Goal: Task Accomplishment & Management: Use online tool/utility

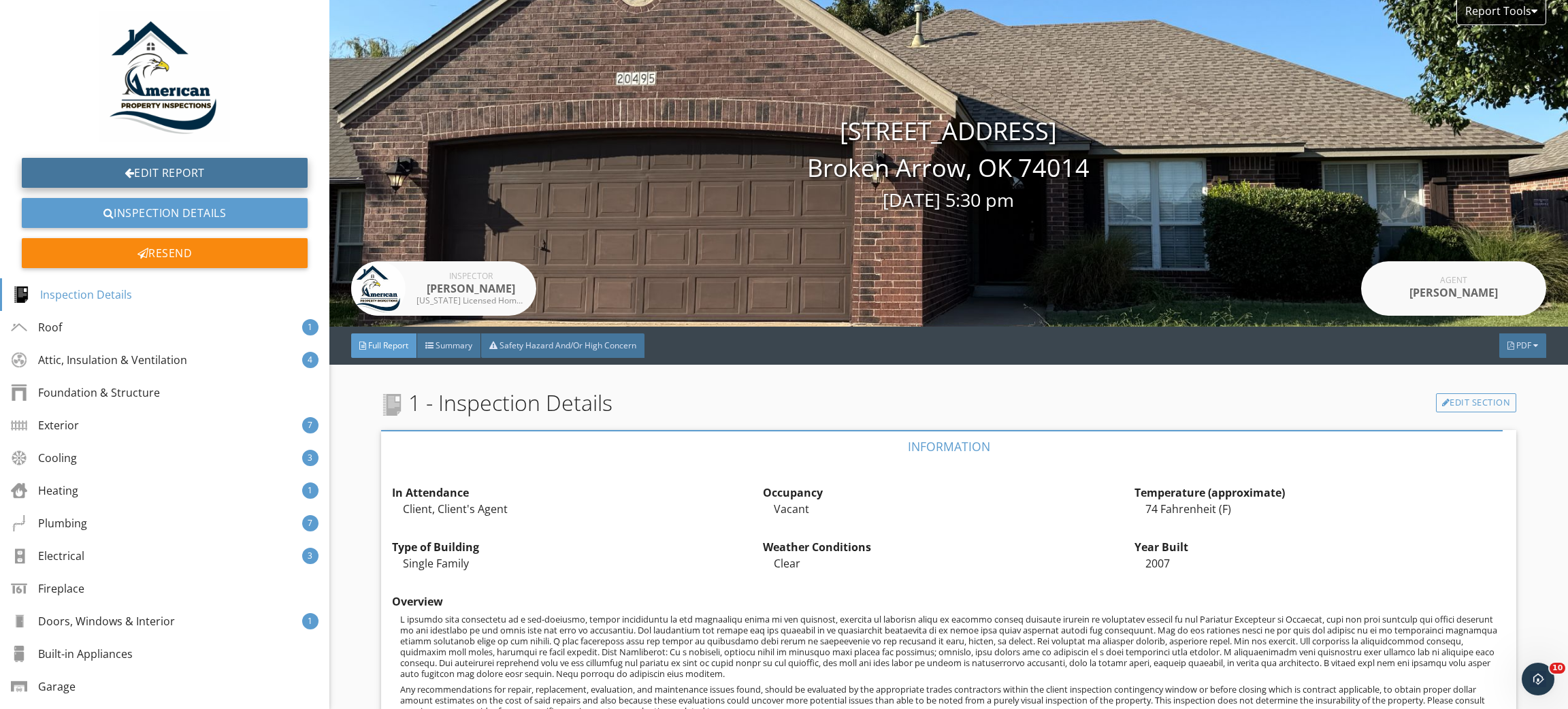
click at [167, 165] on link "Edit Report" at bounding box center [164, 173] width 285 height 30
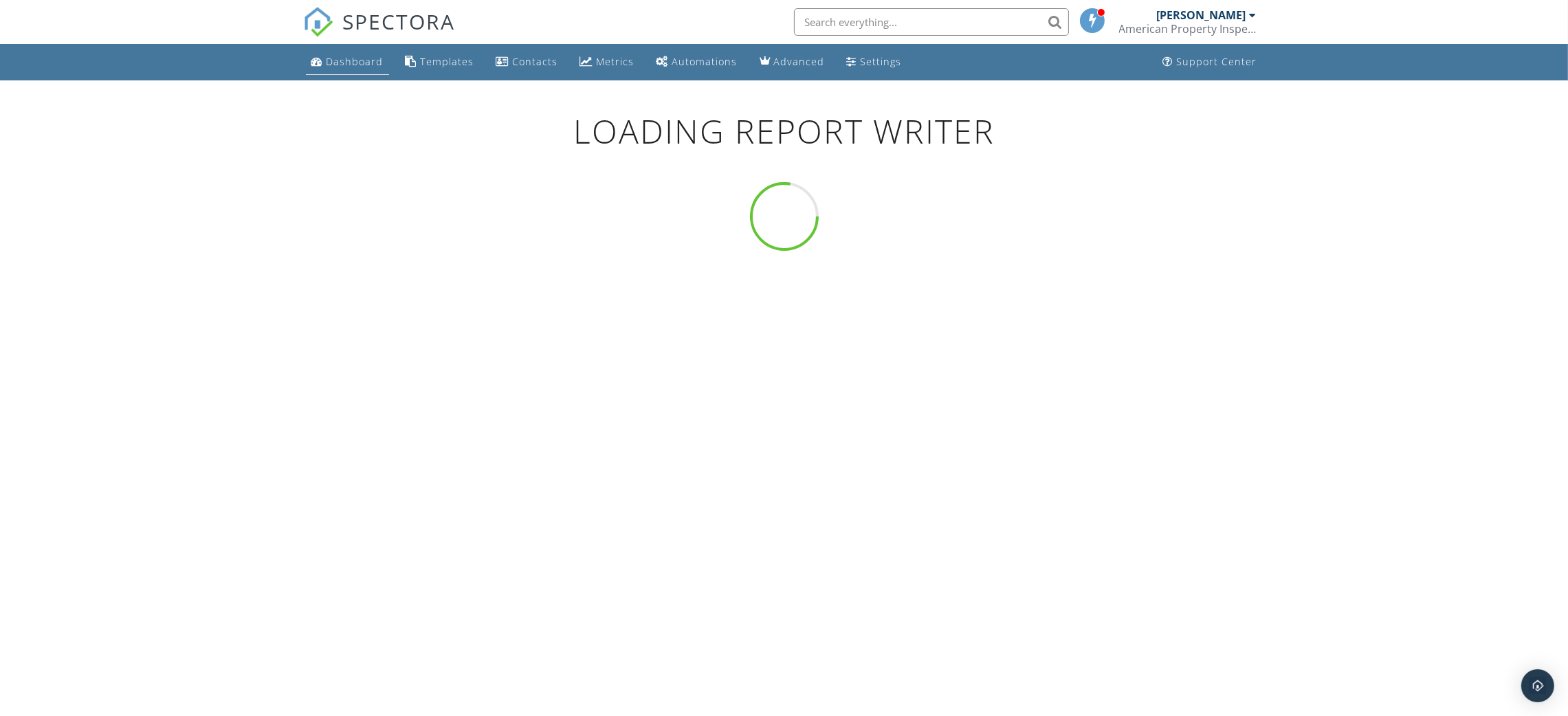
click at [334, 59] on div "Dashboard" at bounding box center [354, 62] width 57 height 13
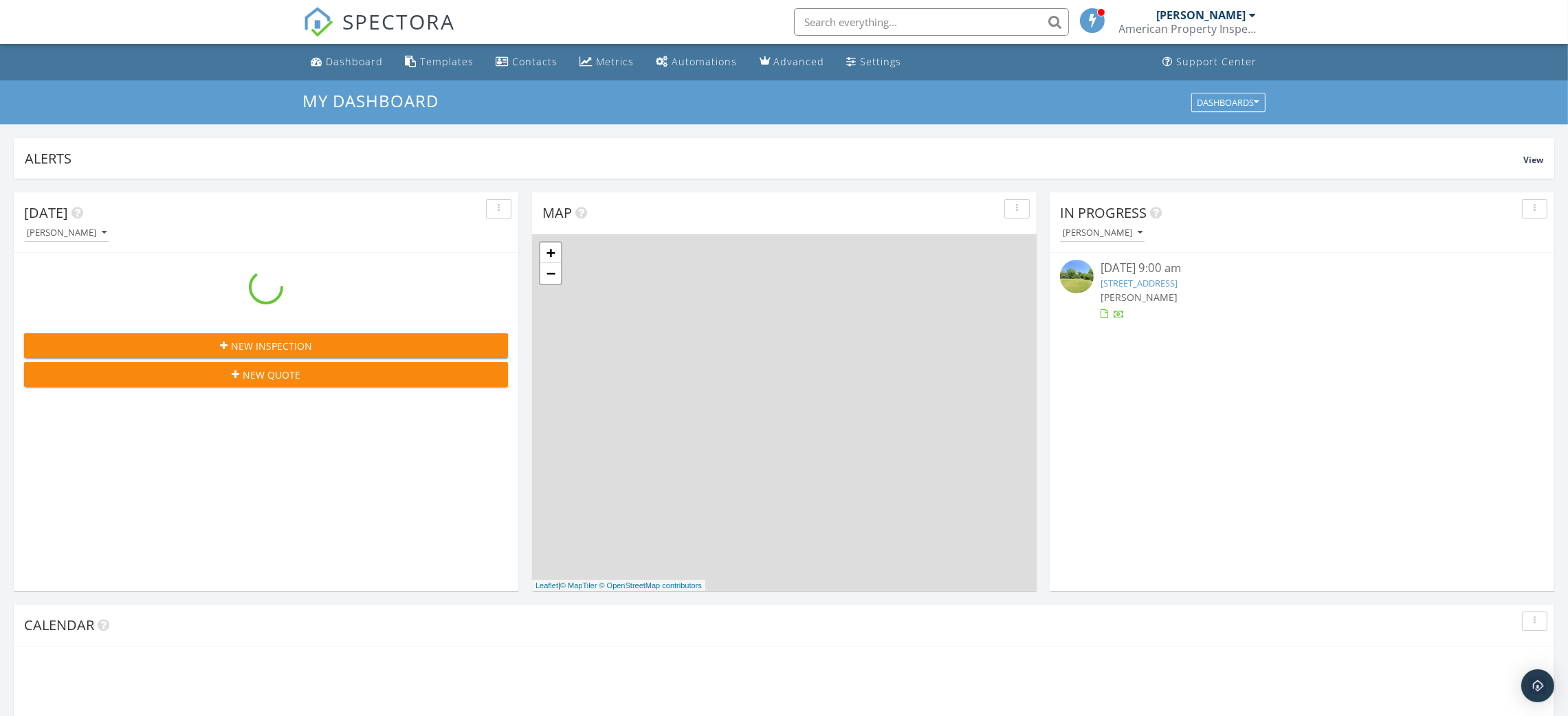
scroll to position [1283, 1600]
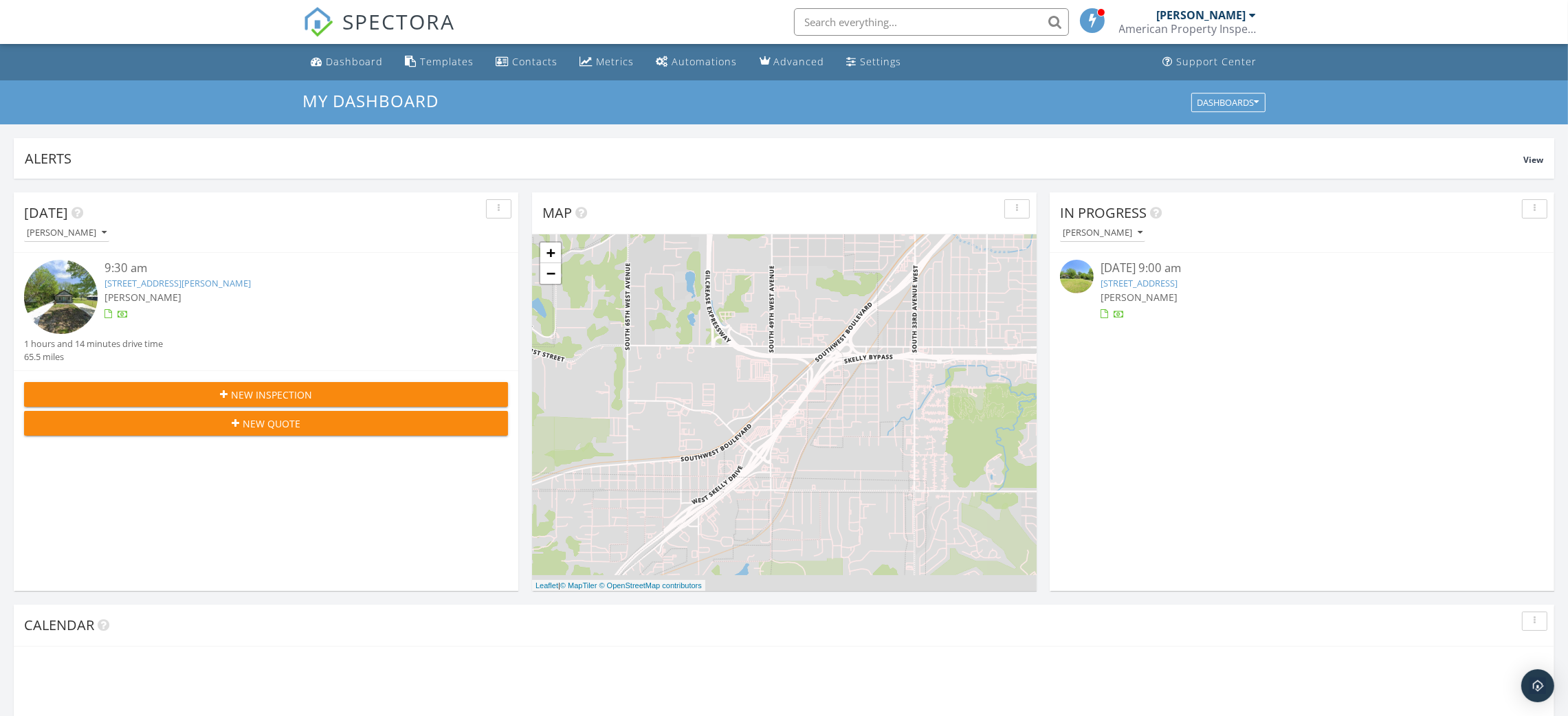
click at [892, 26] on input "text" at bounding box center [931, 21] width 275 height 27
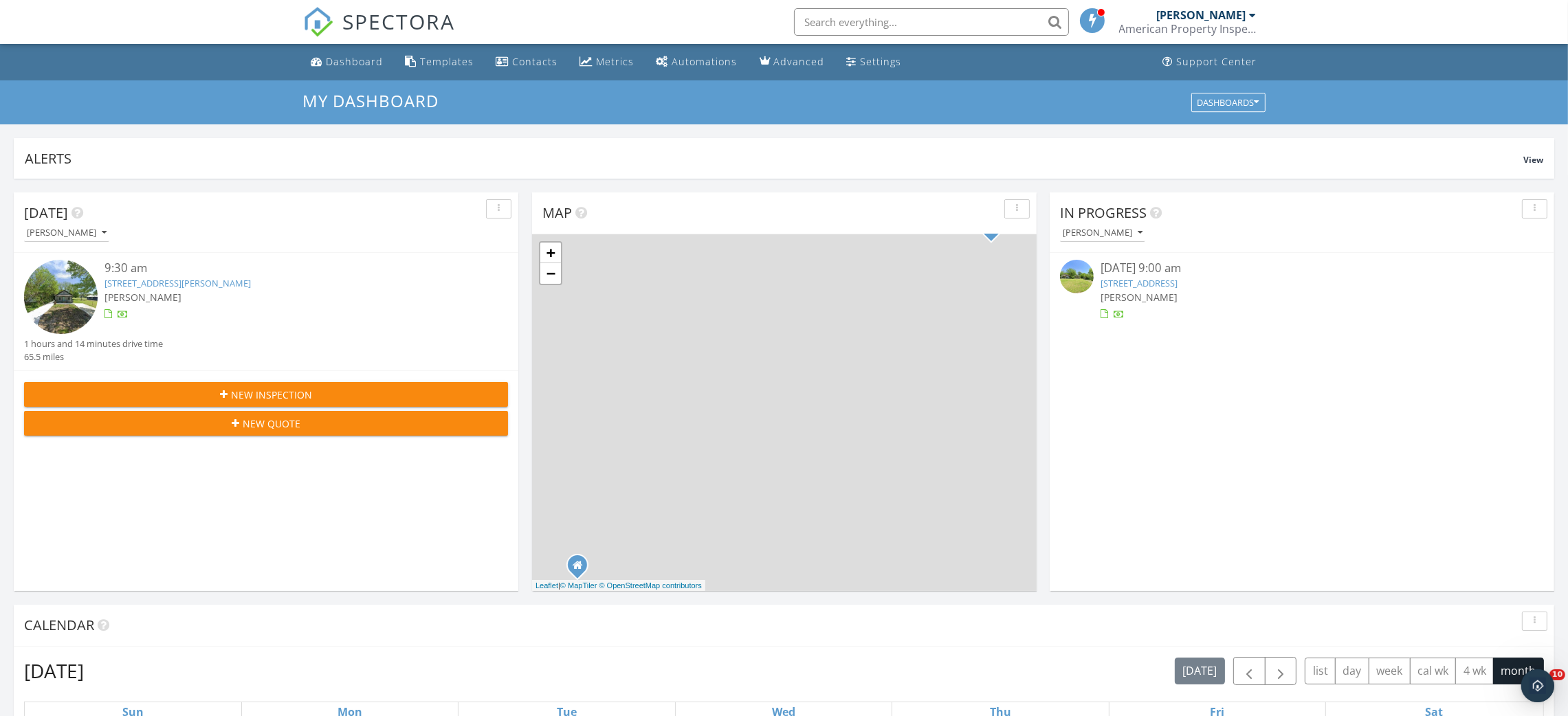
scroll to position [0, 0]
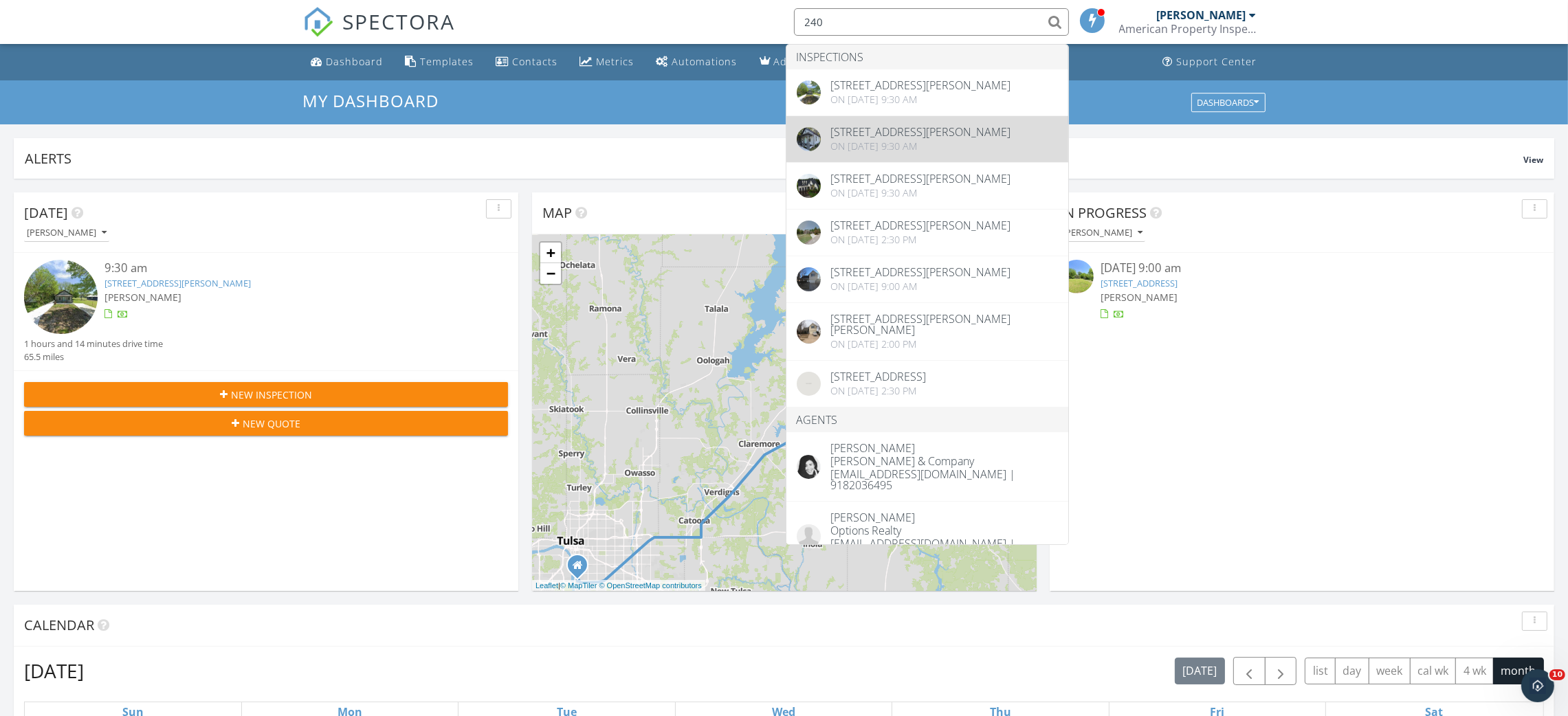
type input "240"
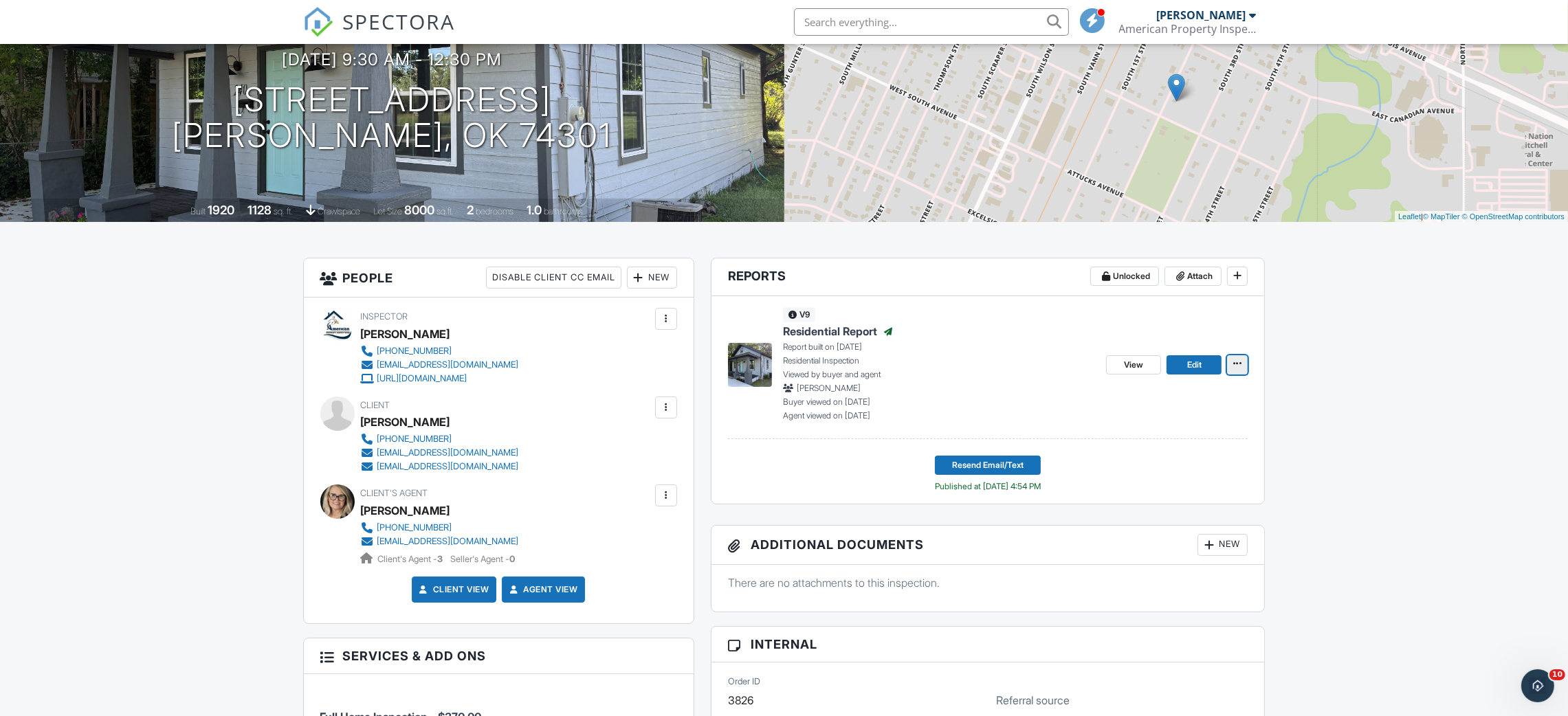
click at [1244, 372] on button at bounding box center [1237, 364] width 21 height 19
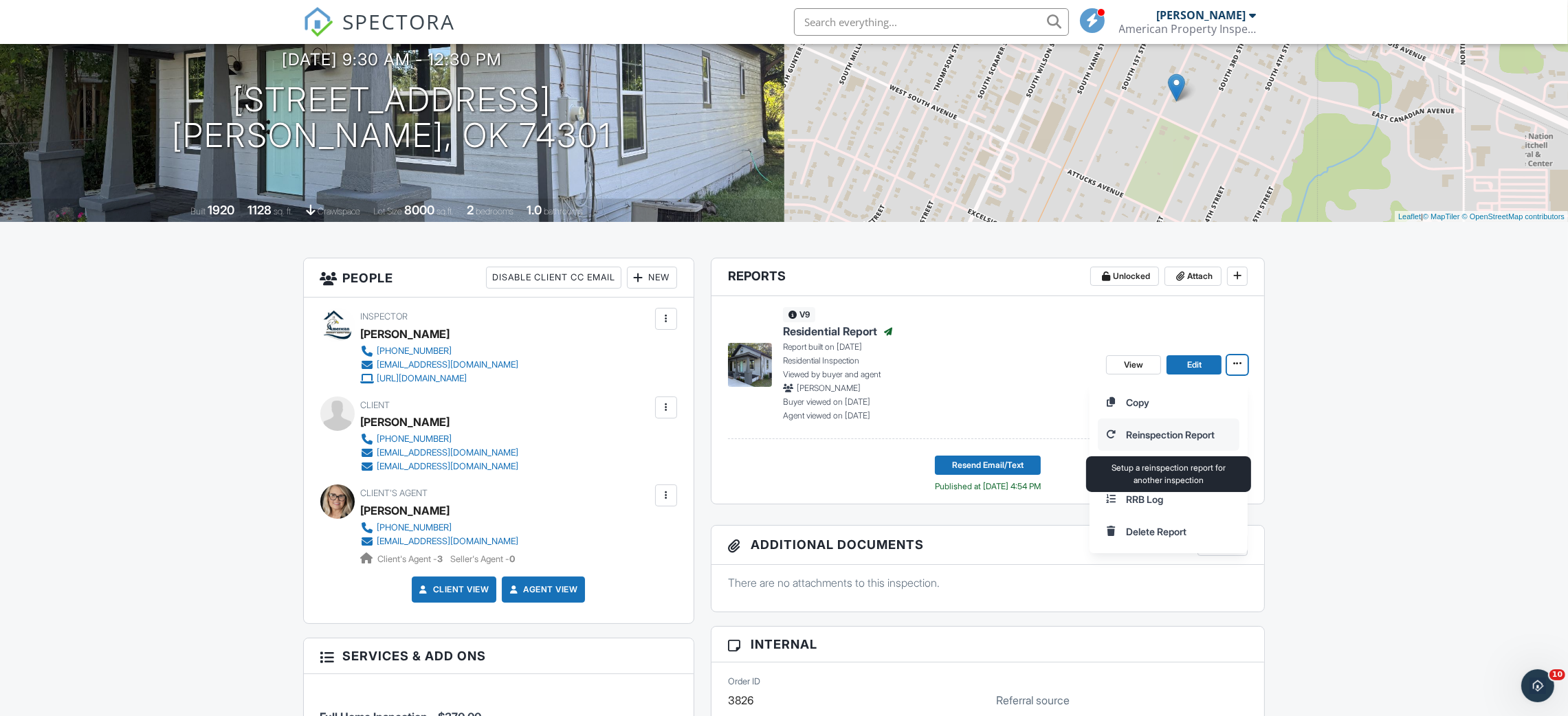
click at [1191, 426] on input "Reinspection Report" at bounding box center [1169, 434] width 140 height 31
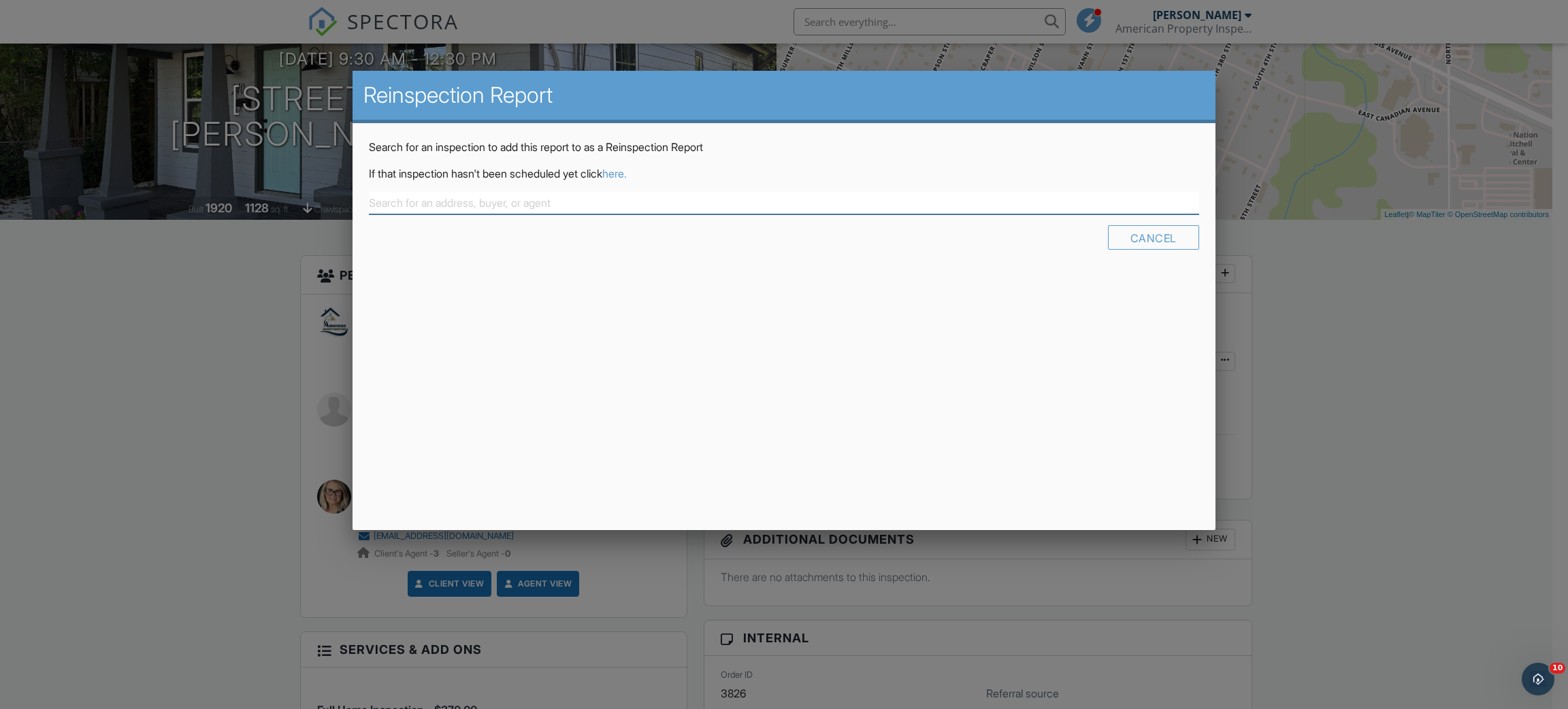
click at [414, 206] on input "text" at bounding box center [784, 203] width 829 height 22
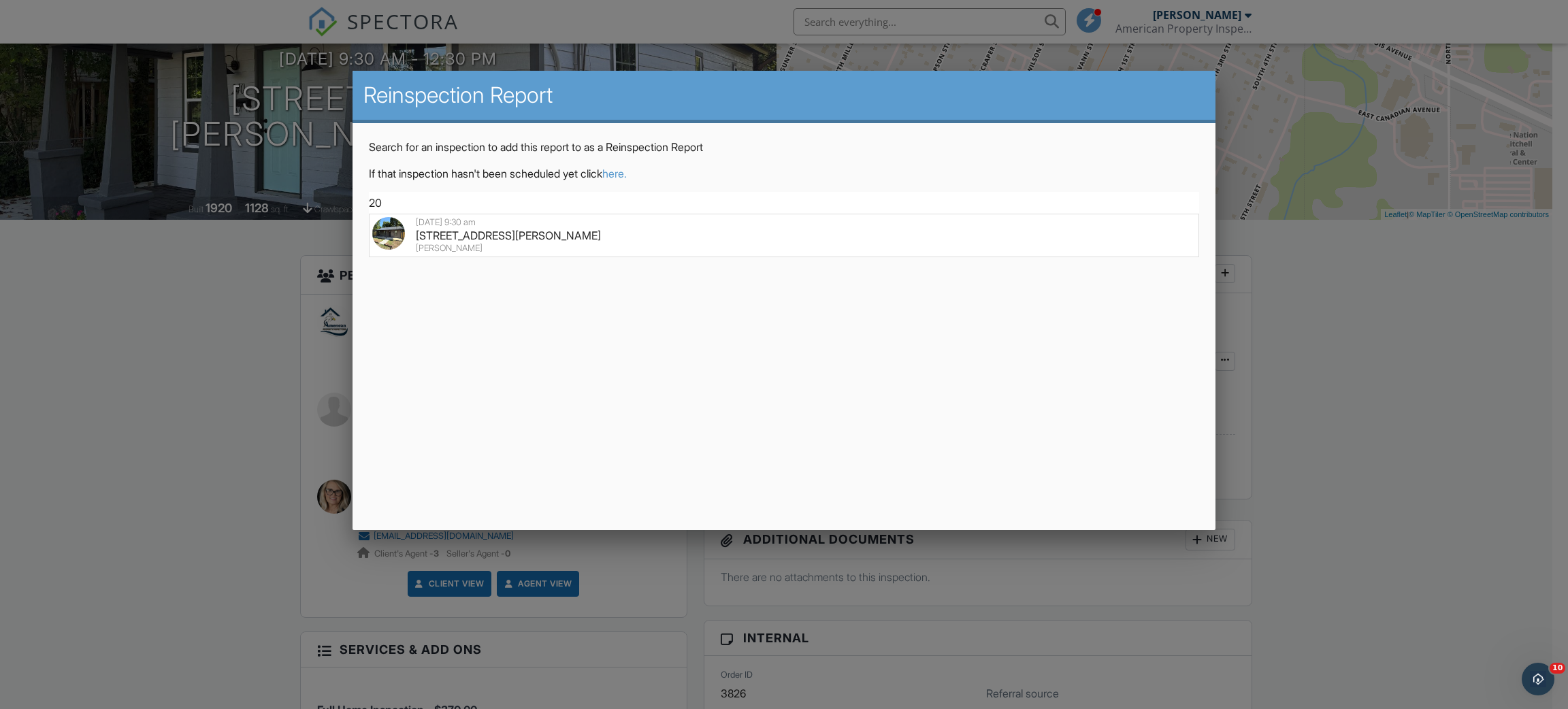
type input "2"
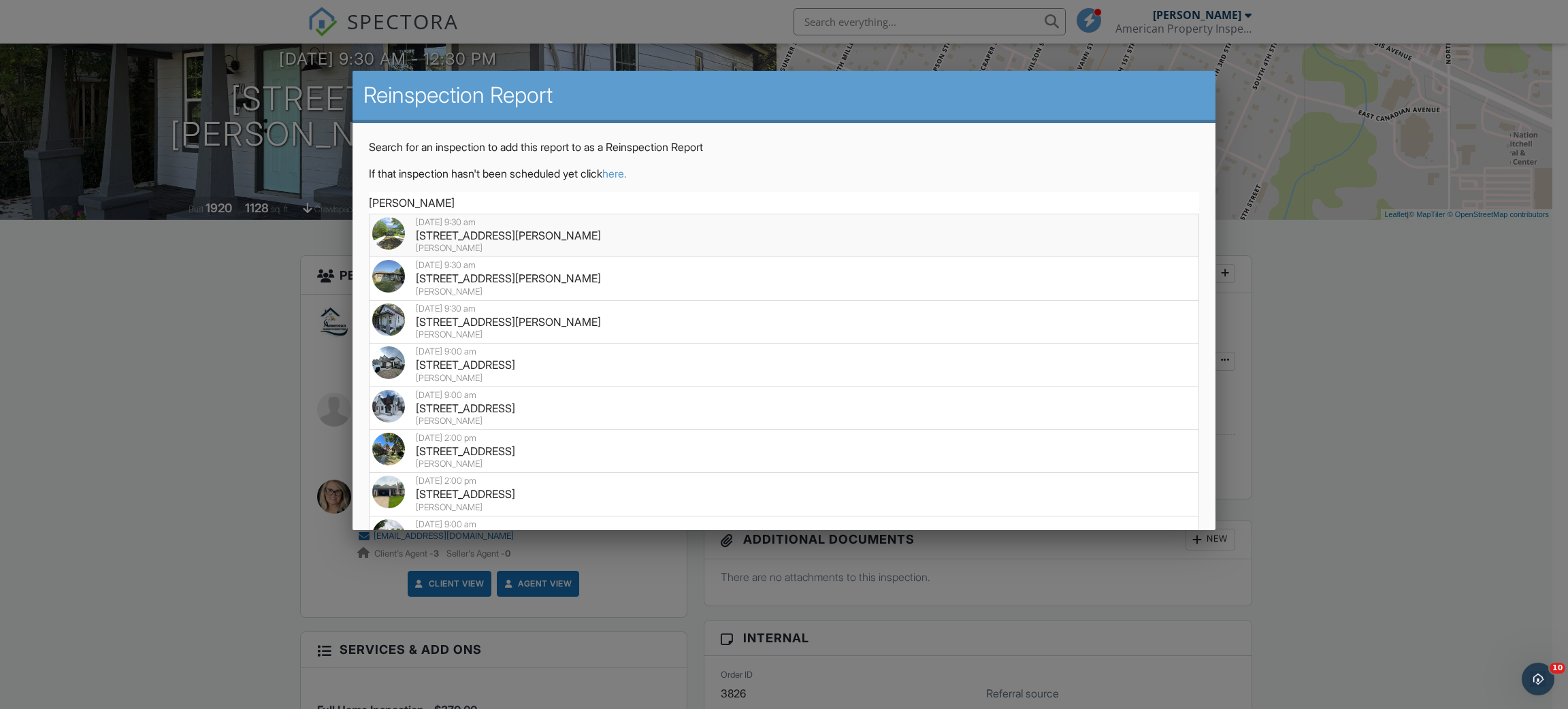
click at [479, 230] on div "240 S 2nd St, Vinita, OK 74301" at bounding box center [784, 236] width 823 height 15
type input "240 S 2nd St, Vinita, OK 74301"
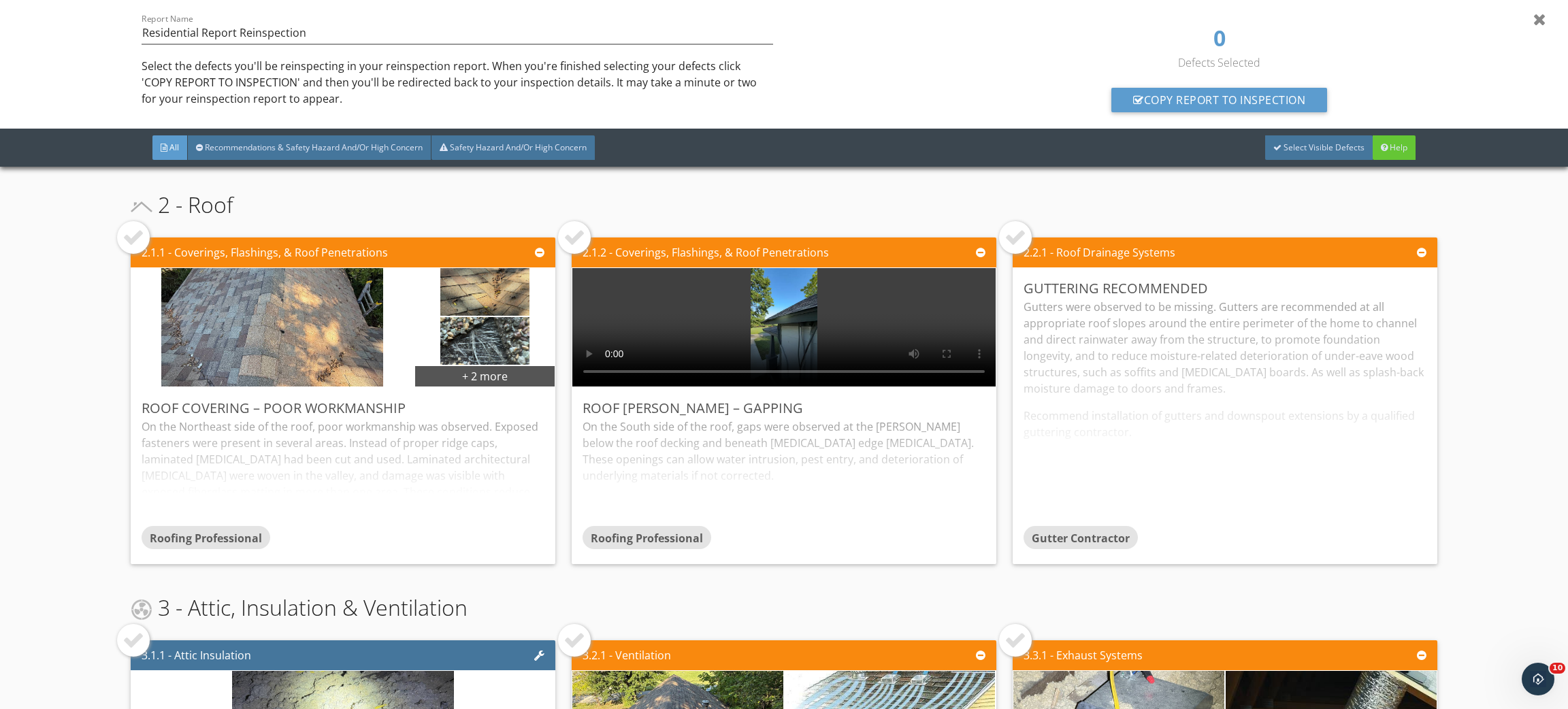
click at [133, 240] on div at bounding box center [133, 237] width 22 height 22
click at [569, 238] on div at bounding box center [574, 237] width 22 height 22
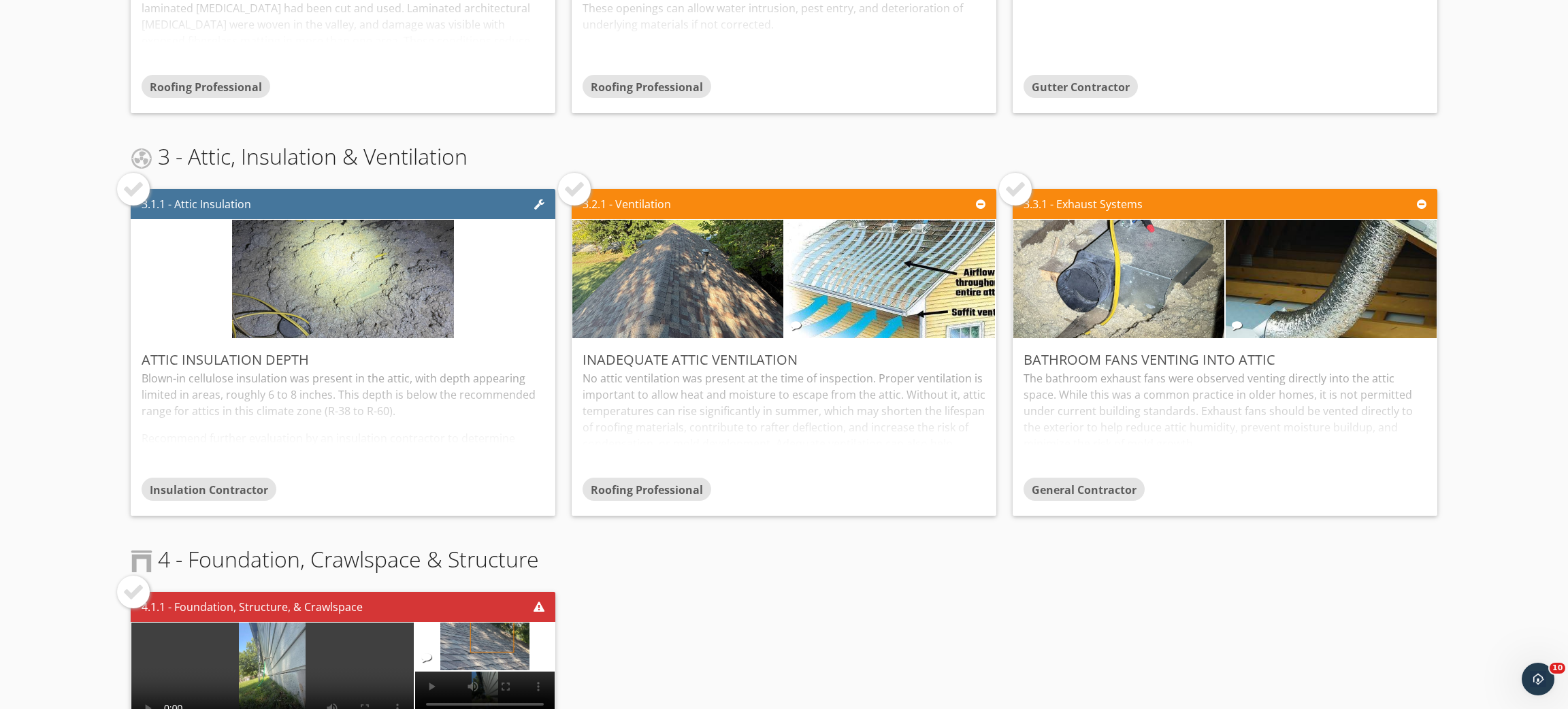
scroll to position [456, 0]
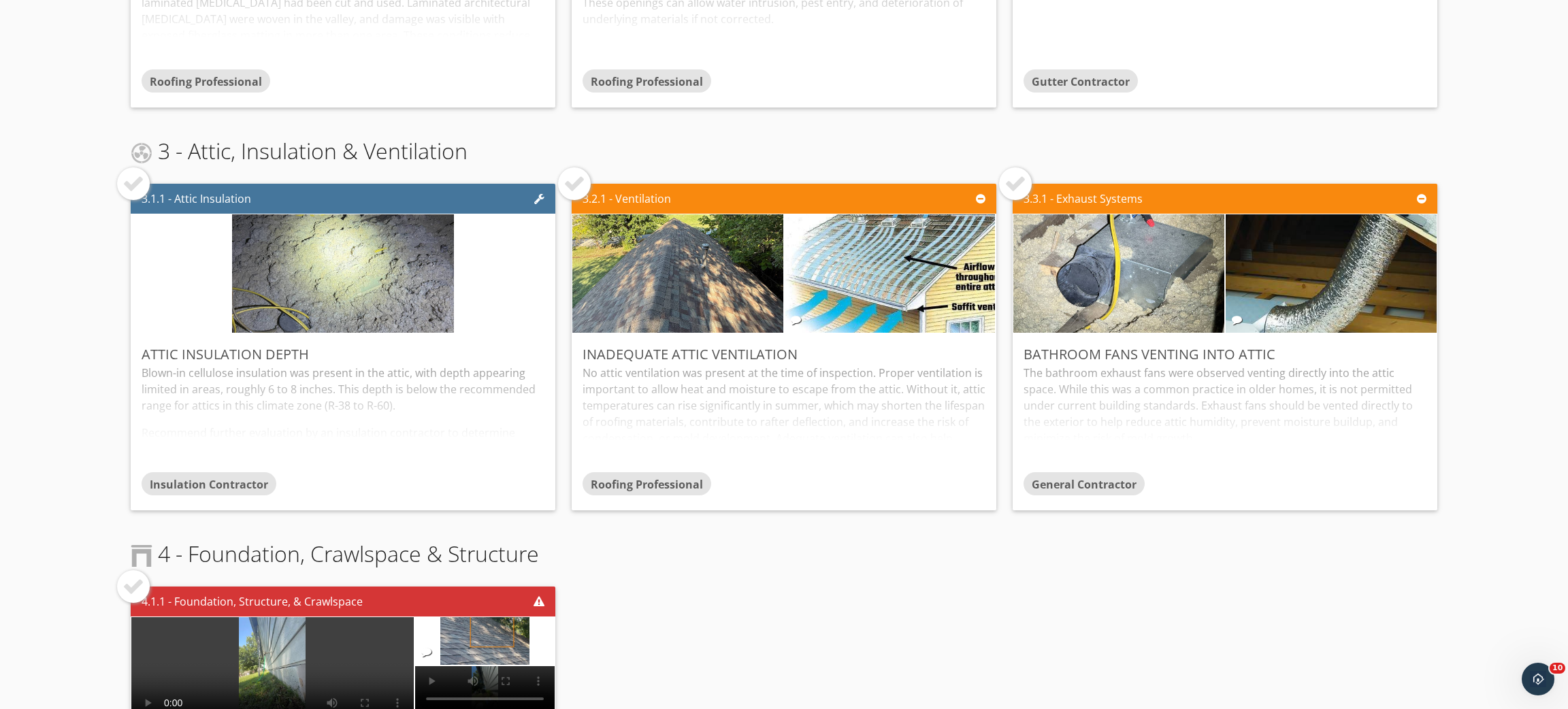
click at [571, 179] on div at bounding box center [574, 183] width 22 height 22
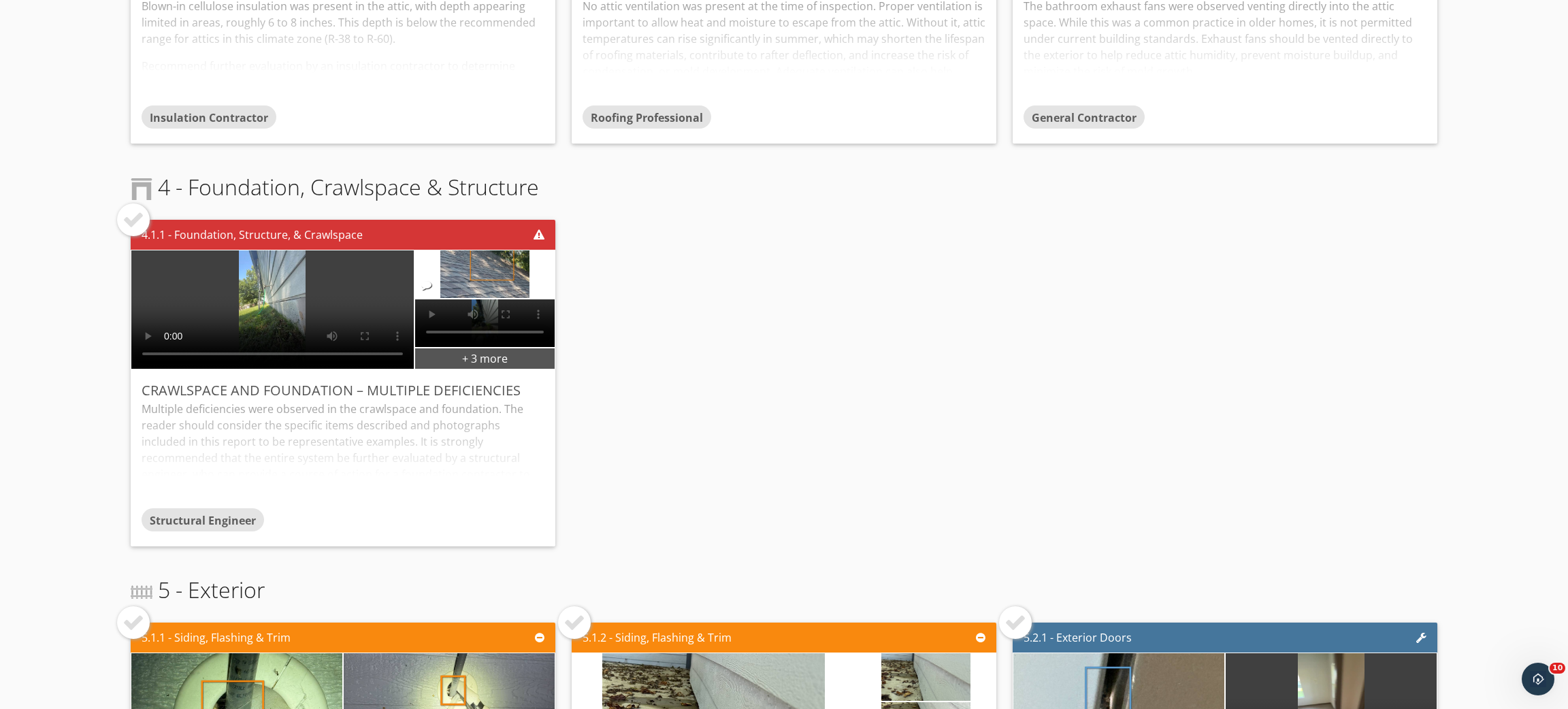
scroll to position [832, 0]
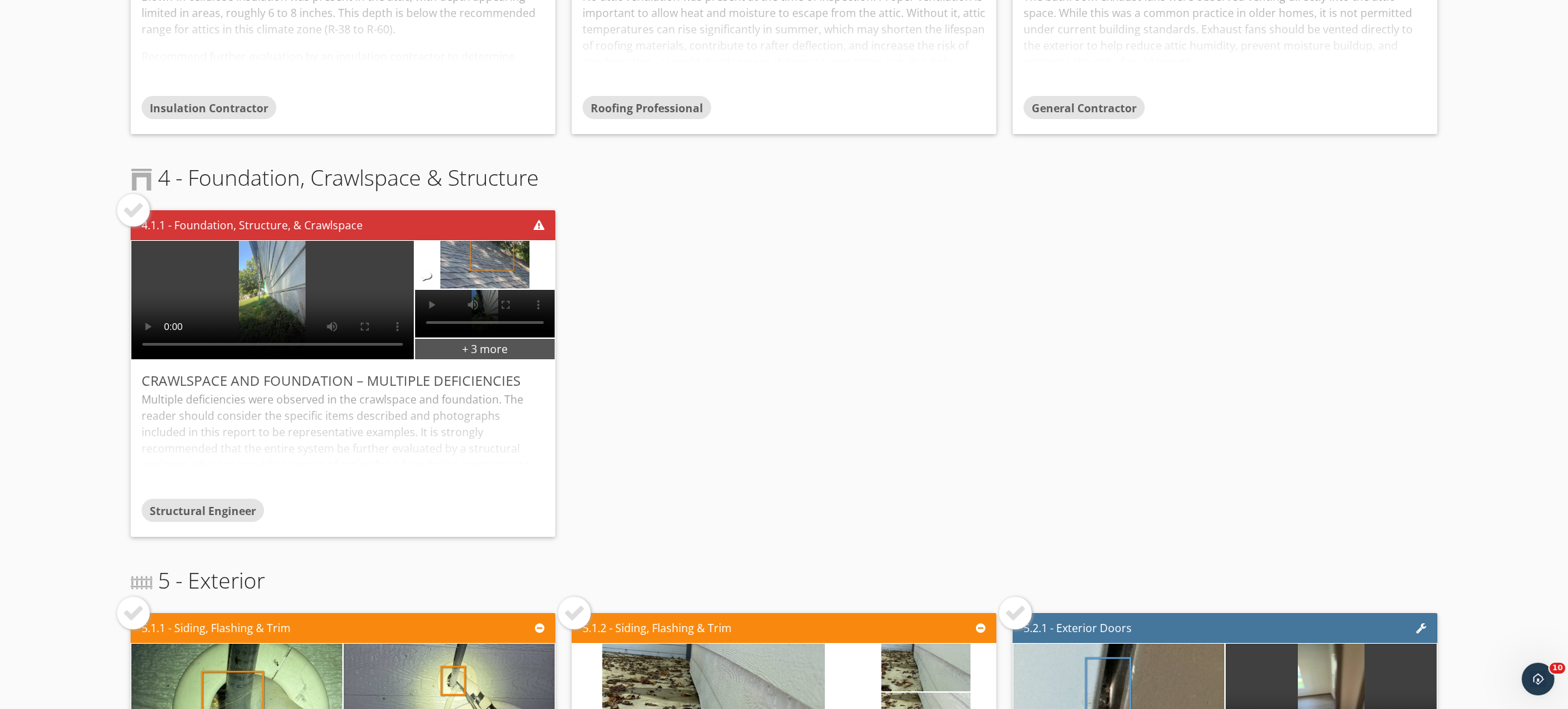
click at [133, 211] on div at bounding box center [133, 210] width 22 height 22
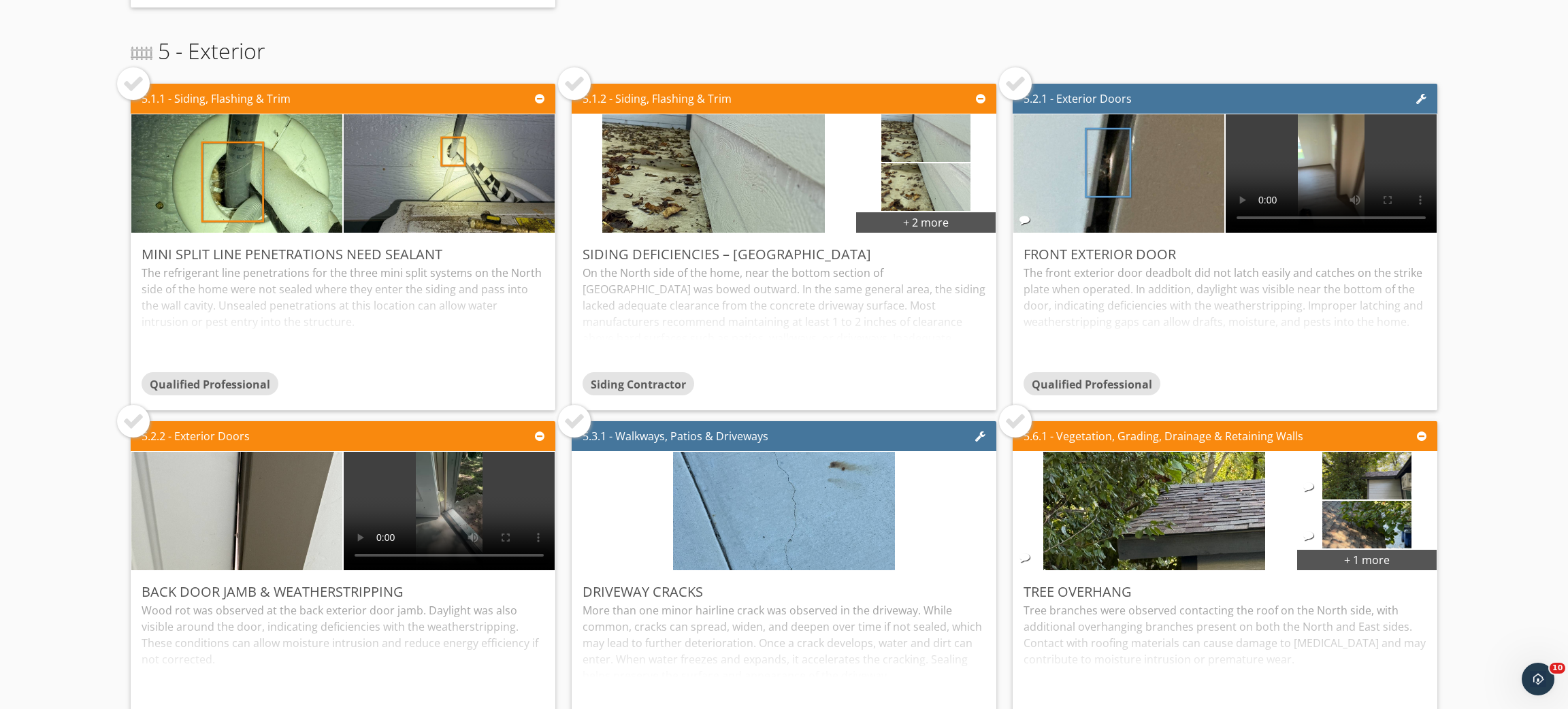
scroll to position [1378, 0]
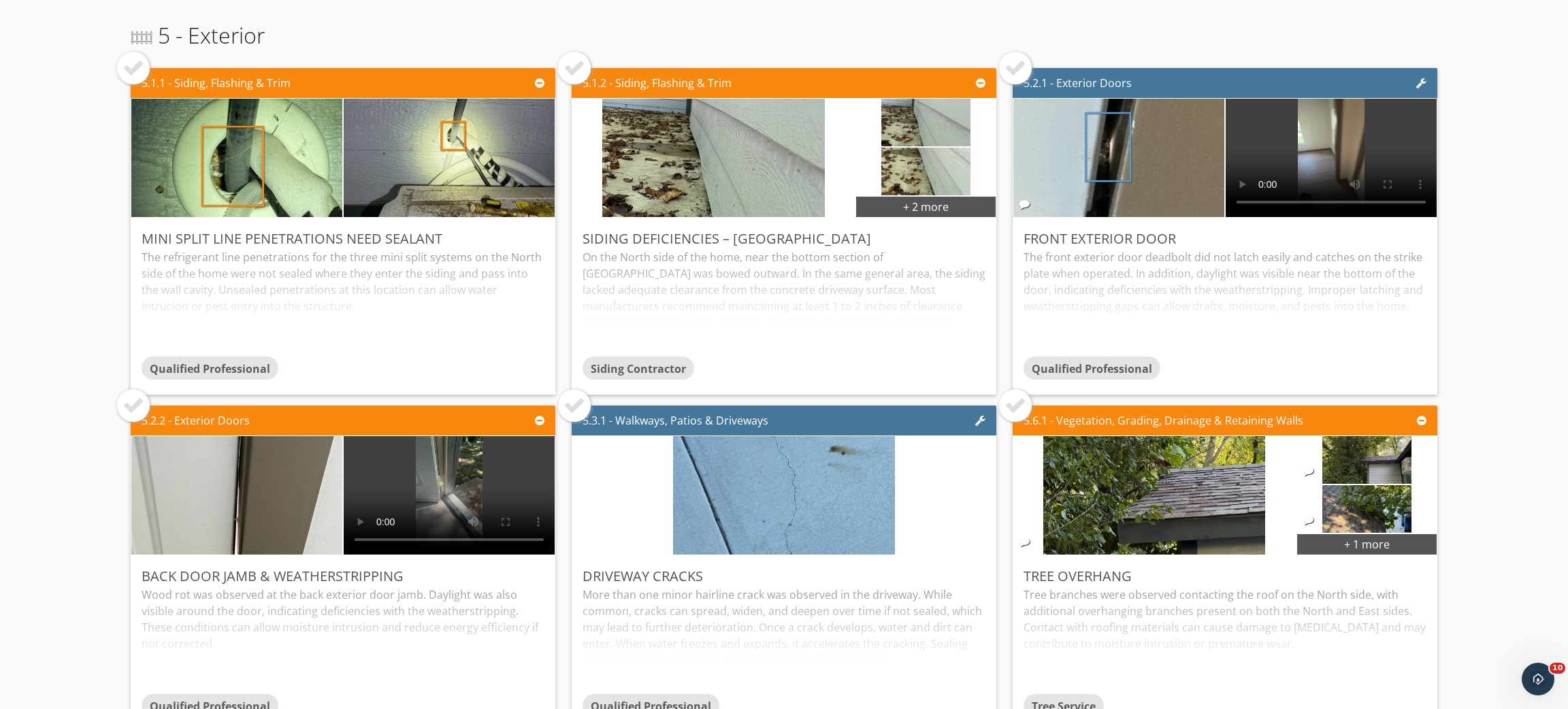
click at [140, 69] on div at bounding box center [133, 68] width 22 height 22
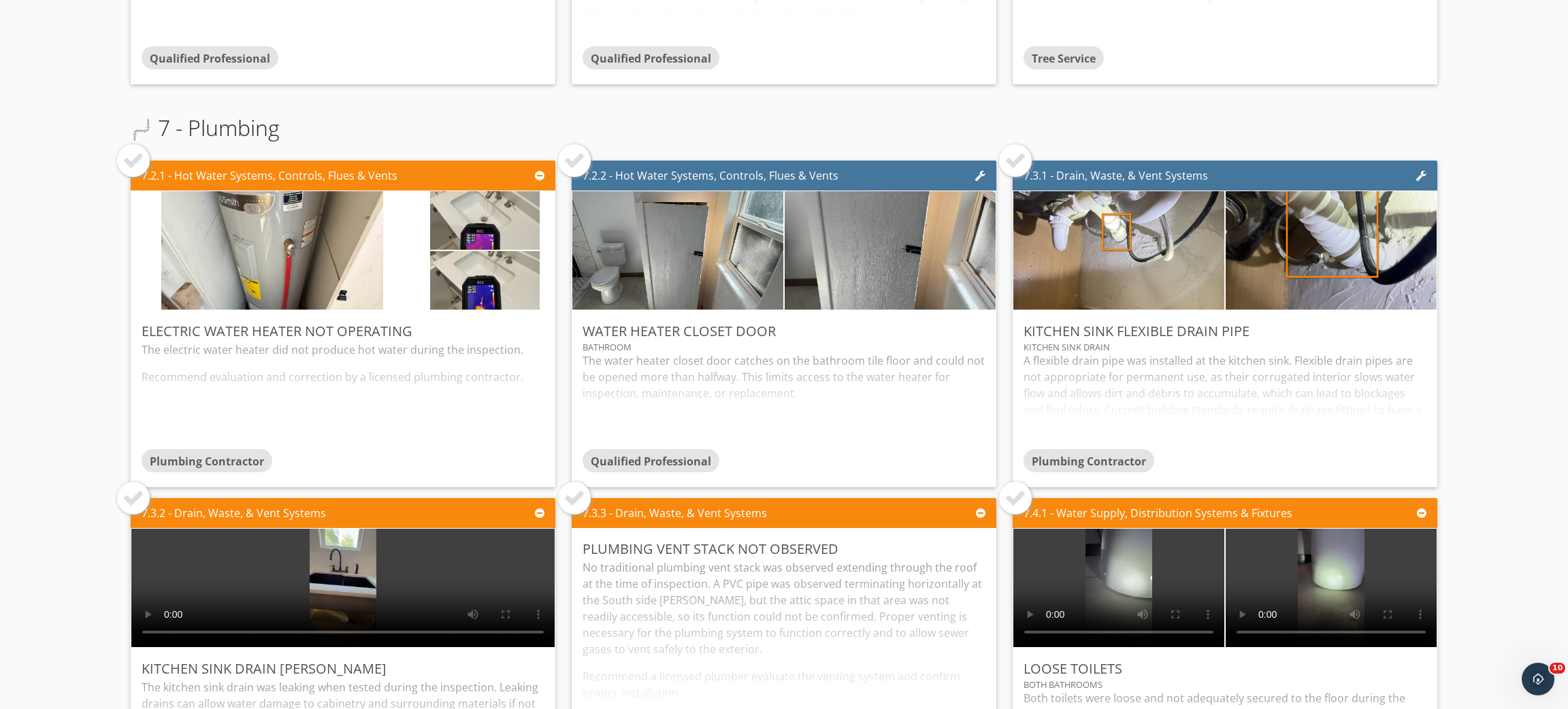
scroll to position [2027, 0]
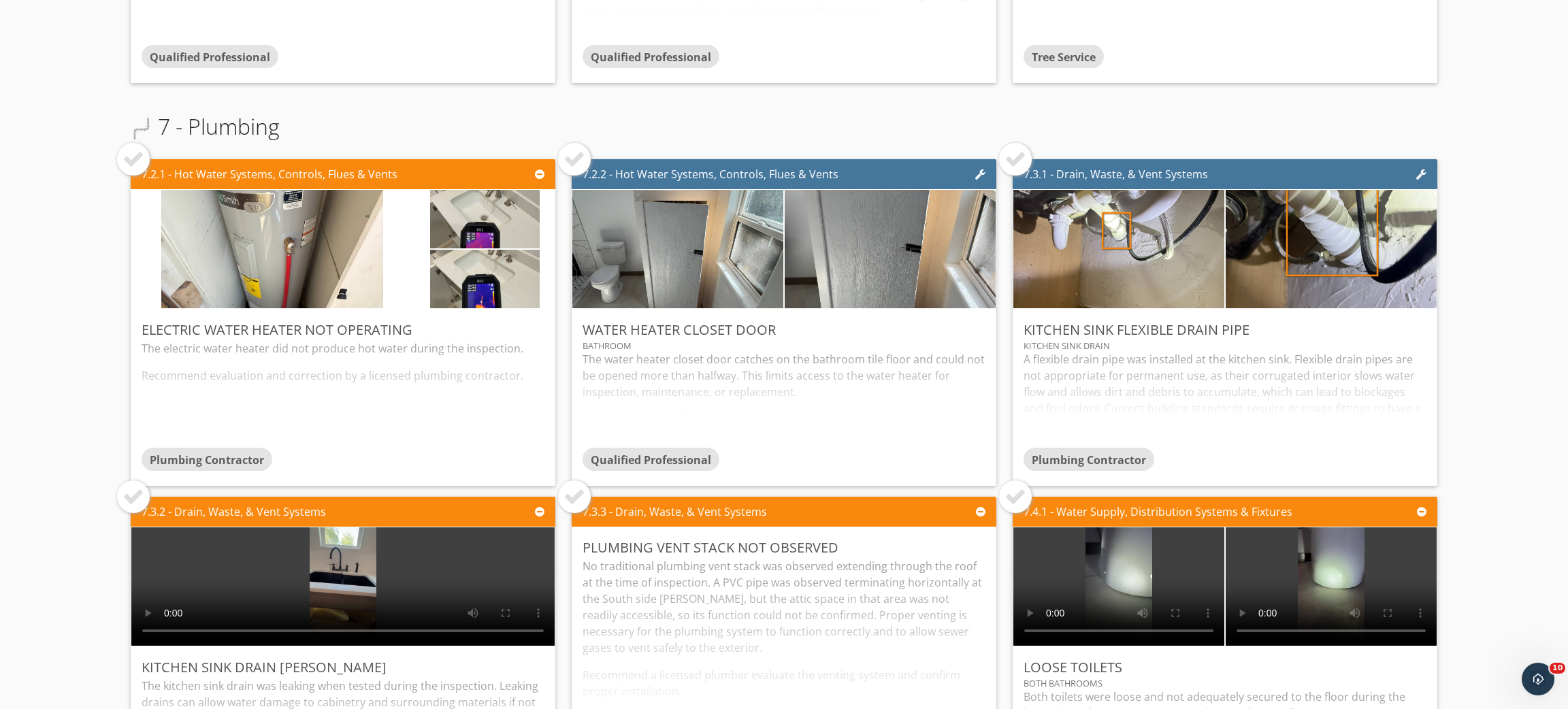
click at [128, 157] on div at bounding box center [133, 159] width 22 height 22
click at [567, 150] on div at bounding box center [574, 159] width 22 height 22
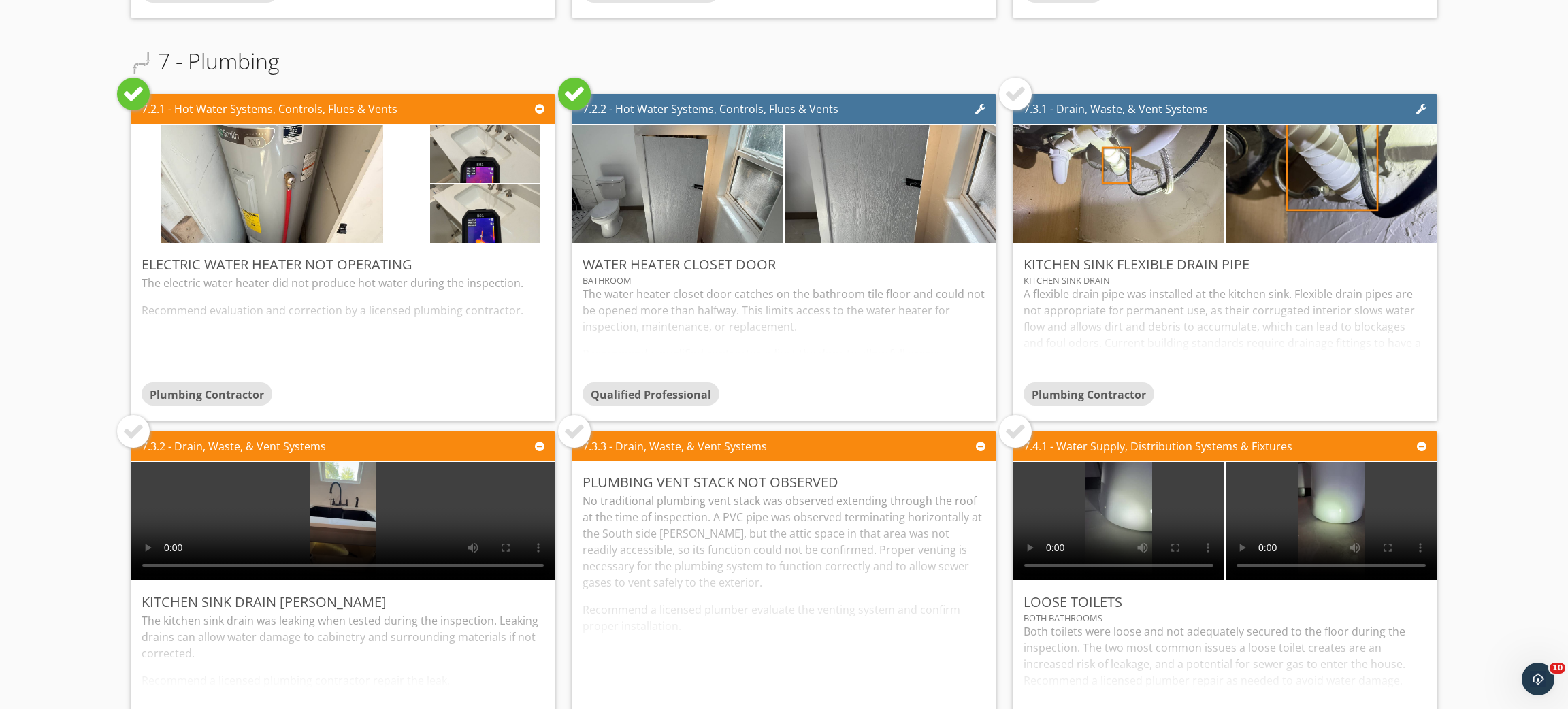
scroll to position [2093, 0]
click at [1005, 93] on div at bounding box center [1015, 93] width 22 height 22
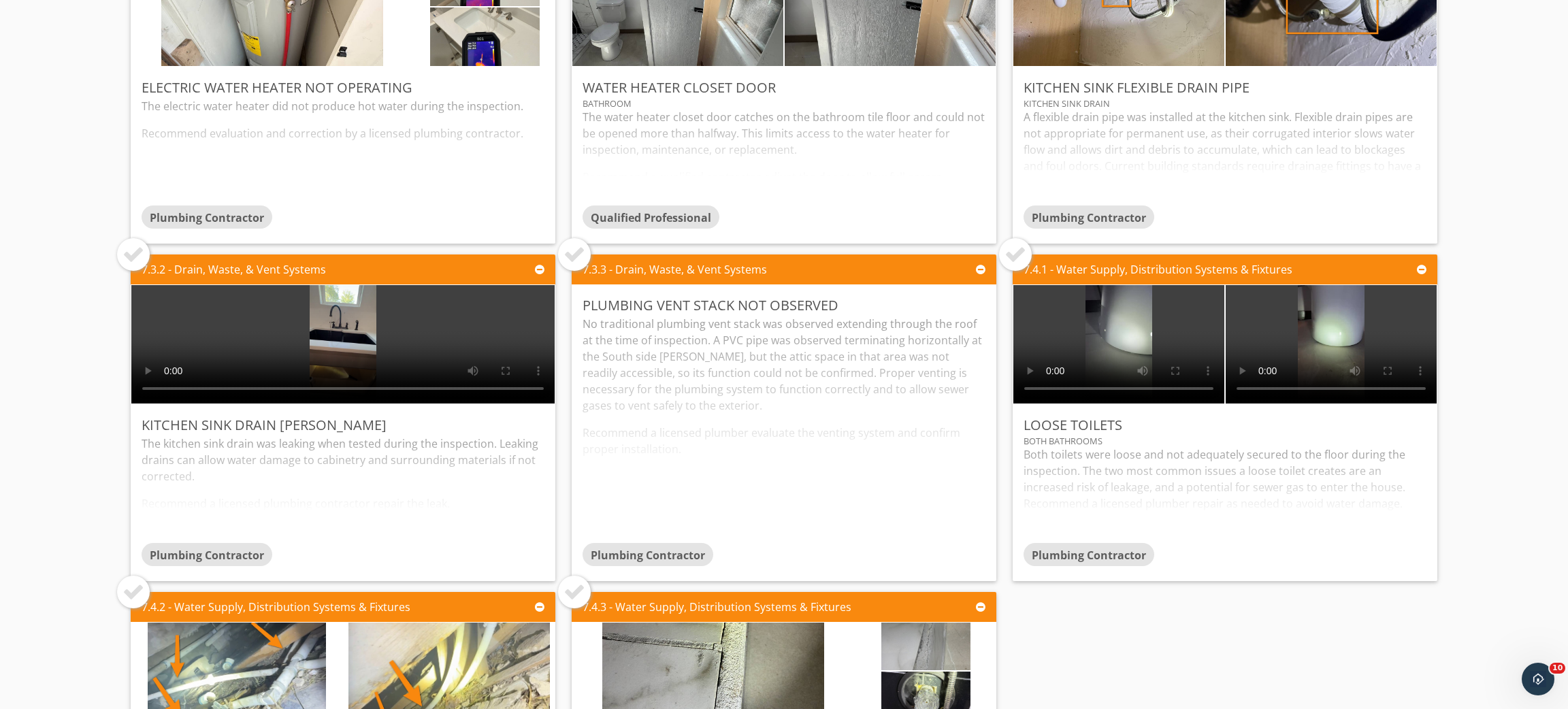
scroll to position [2270, 0]
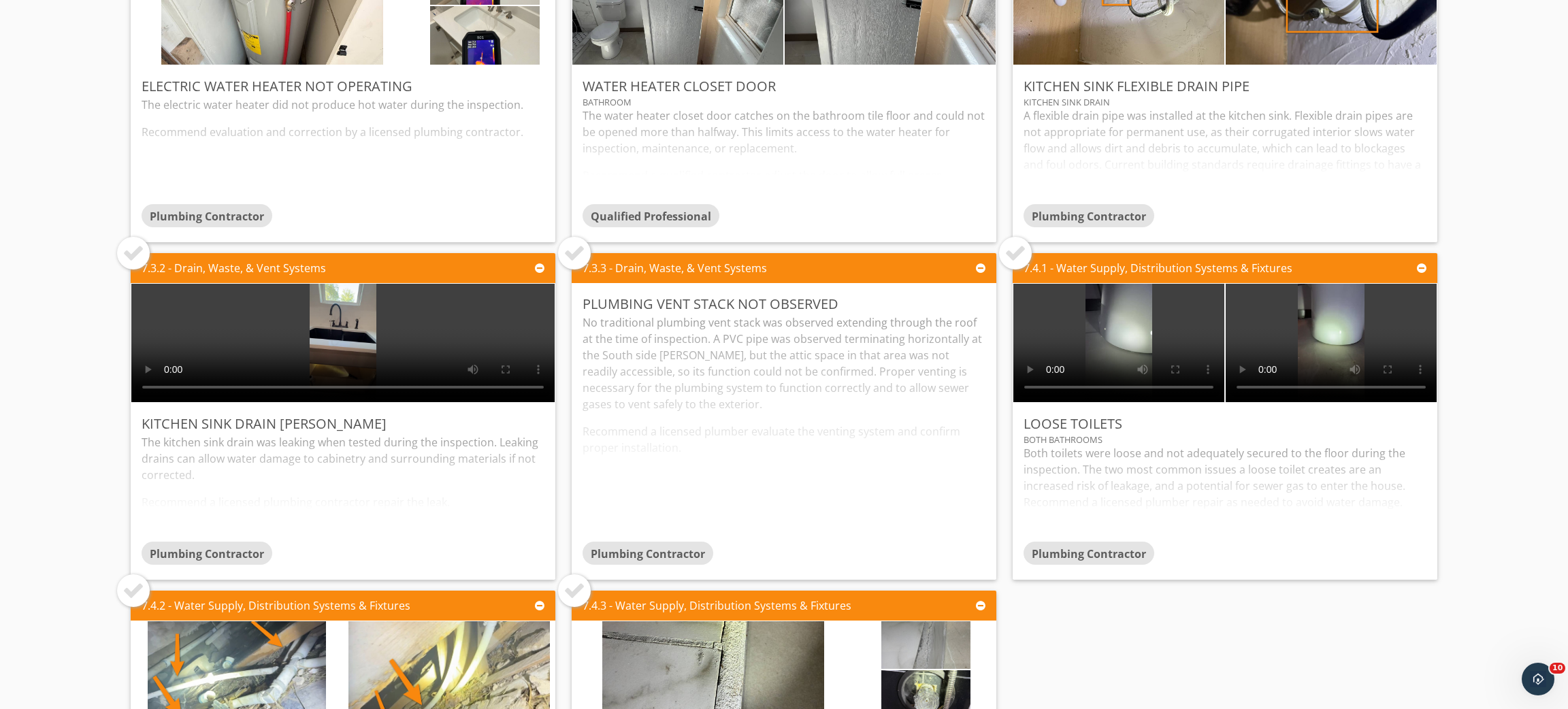
click at [140, 255] on div at bounding box center [133, 253] width 22 height 22
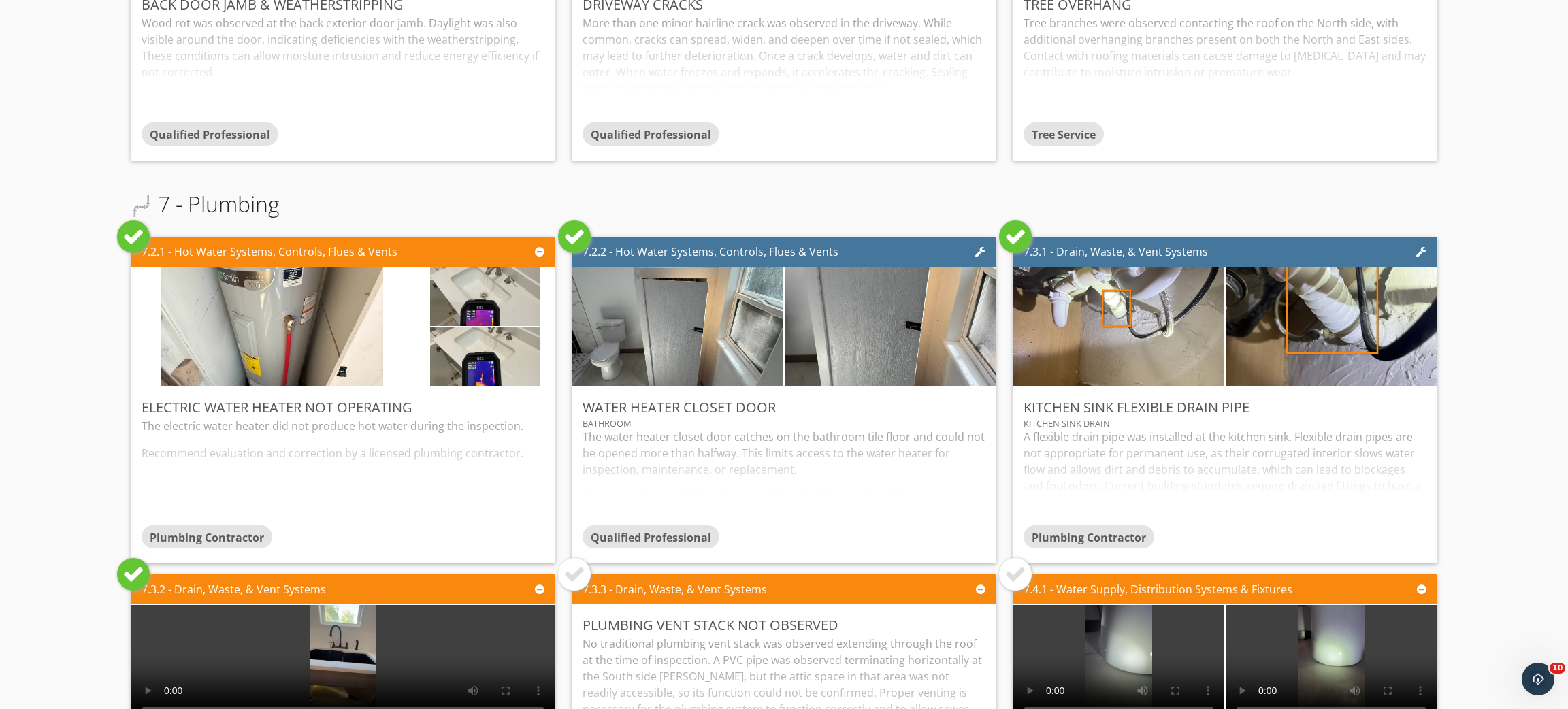
scroll to position [1959, 0]
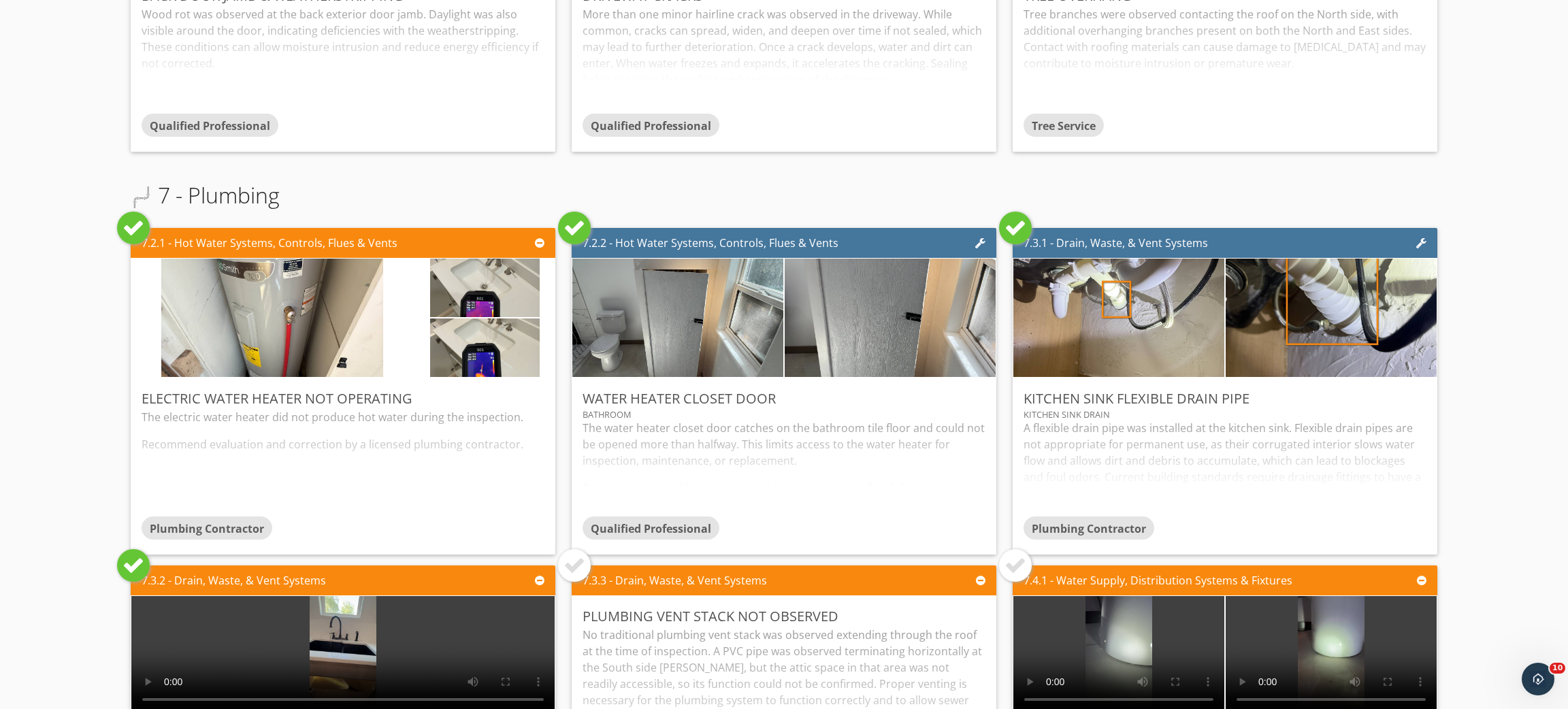
click at [30, 408] on div "Report Name Residential Report Reinspection Select the defects you'll be reinsp…" at bounding box center [784, 41] width 1568 height 3999
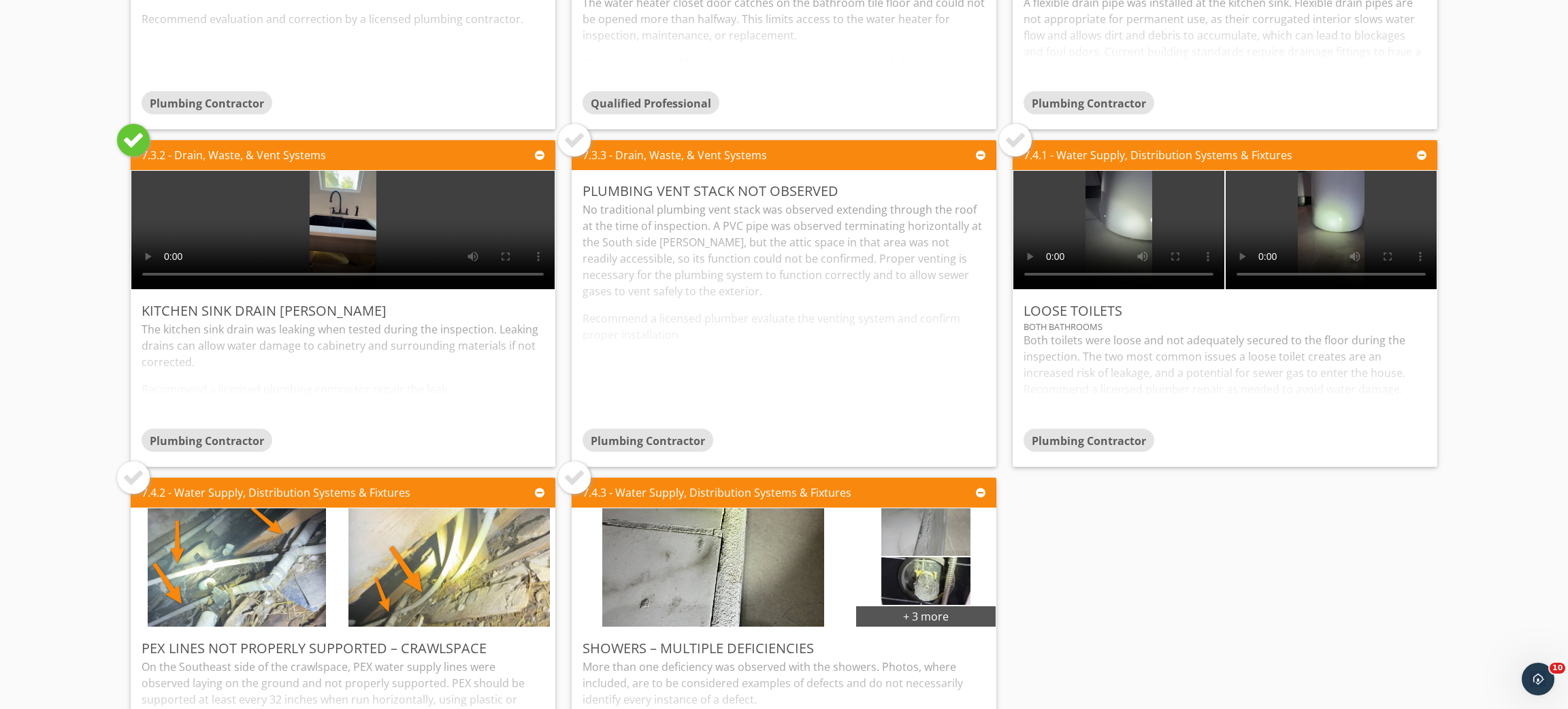
scroll to position [2388, 0]
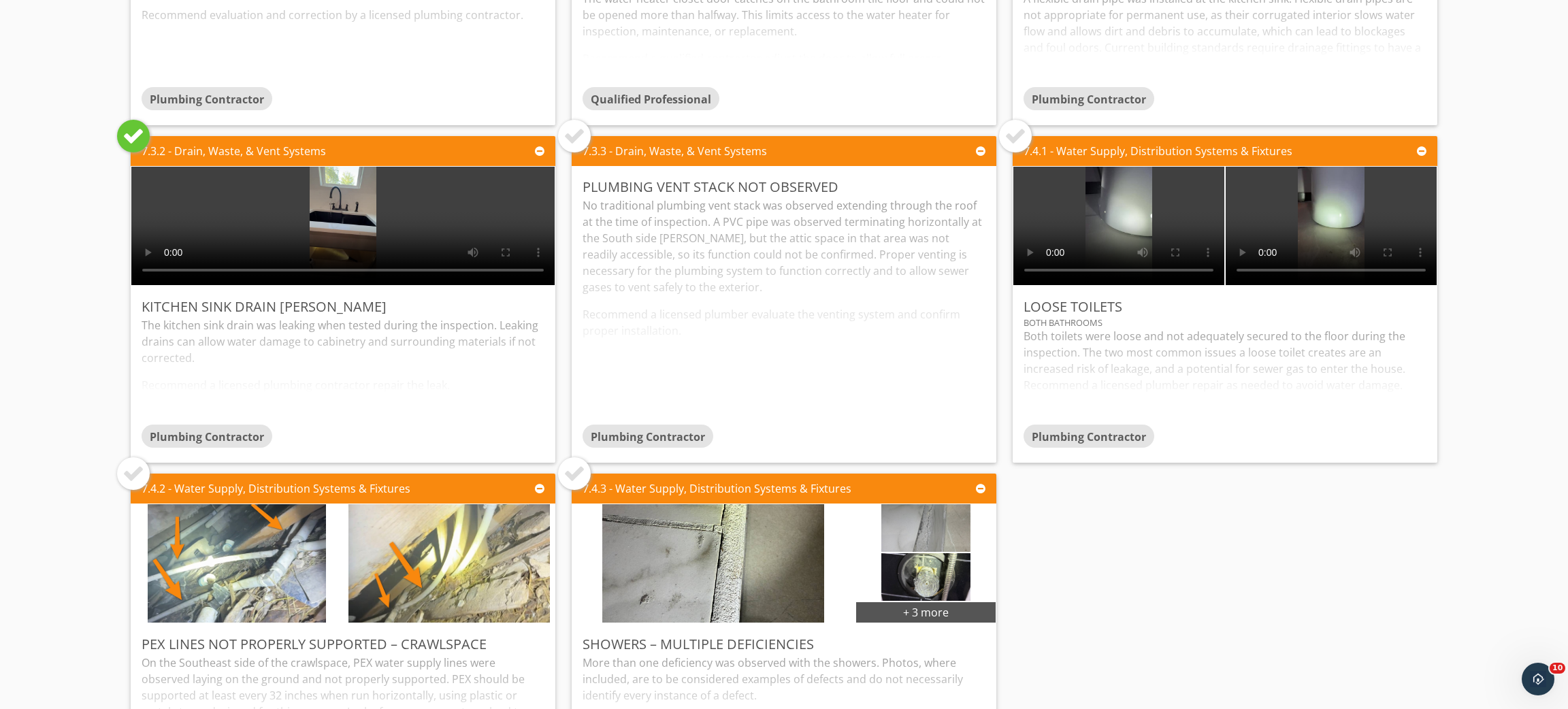
click at [564, 135] on div at bounding box center [574, 136] width 22 height 22
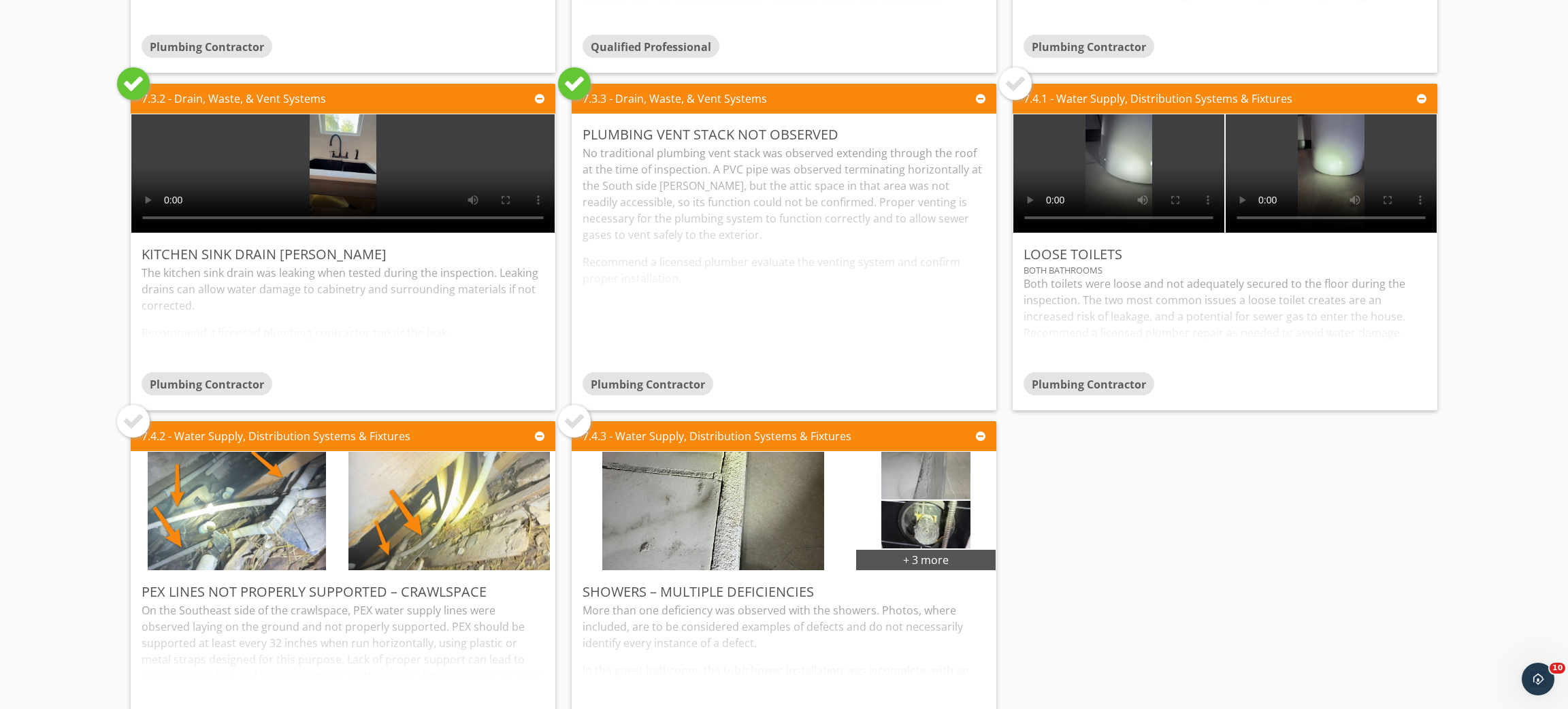
scroll to position [2448, 0]
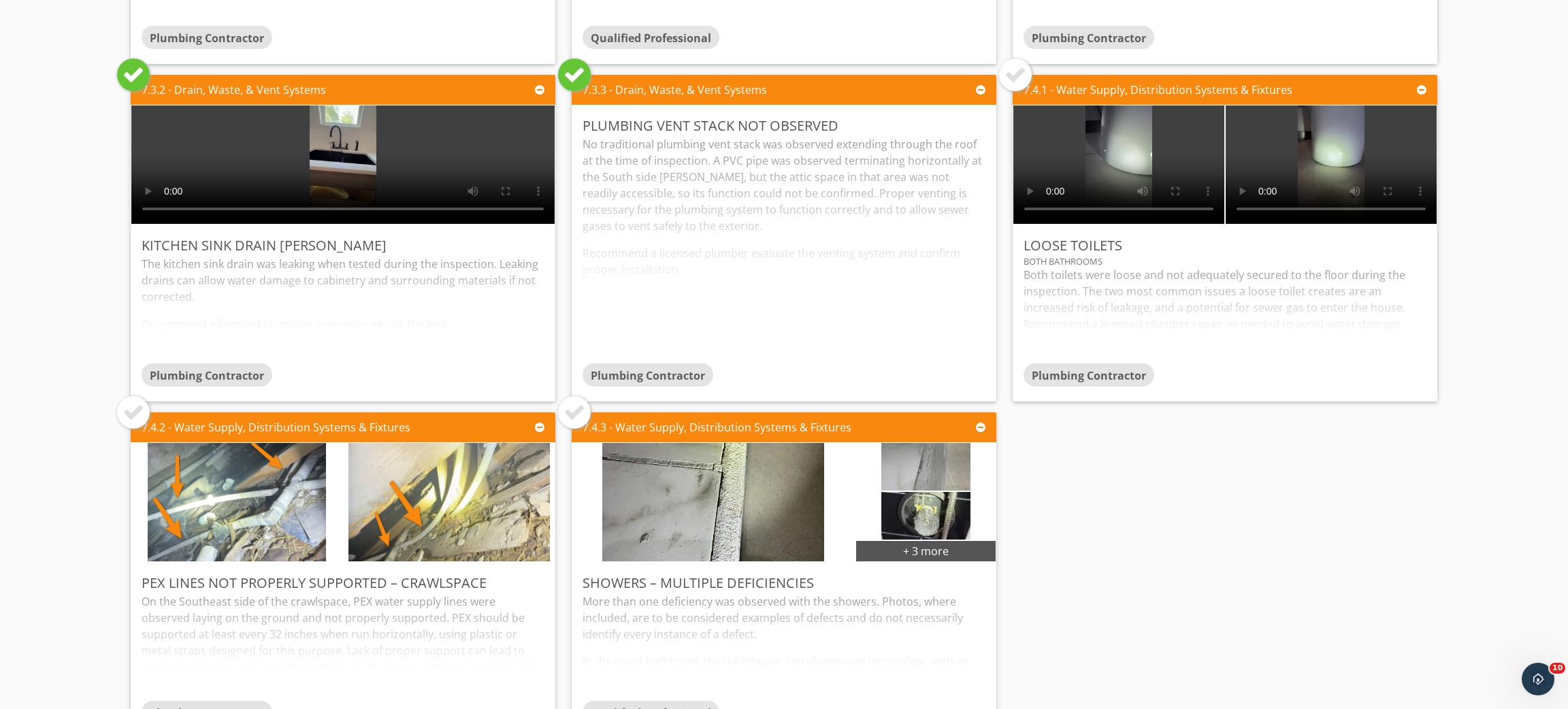
click at [1004, 75] on div at bounding box center [1015, 74] width 22 height 22
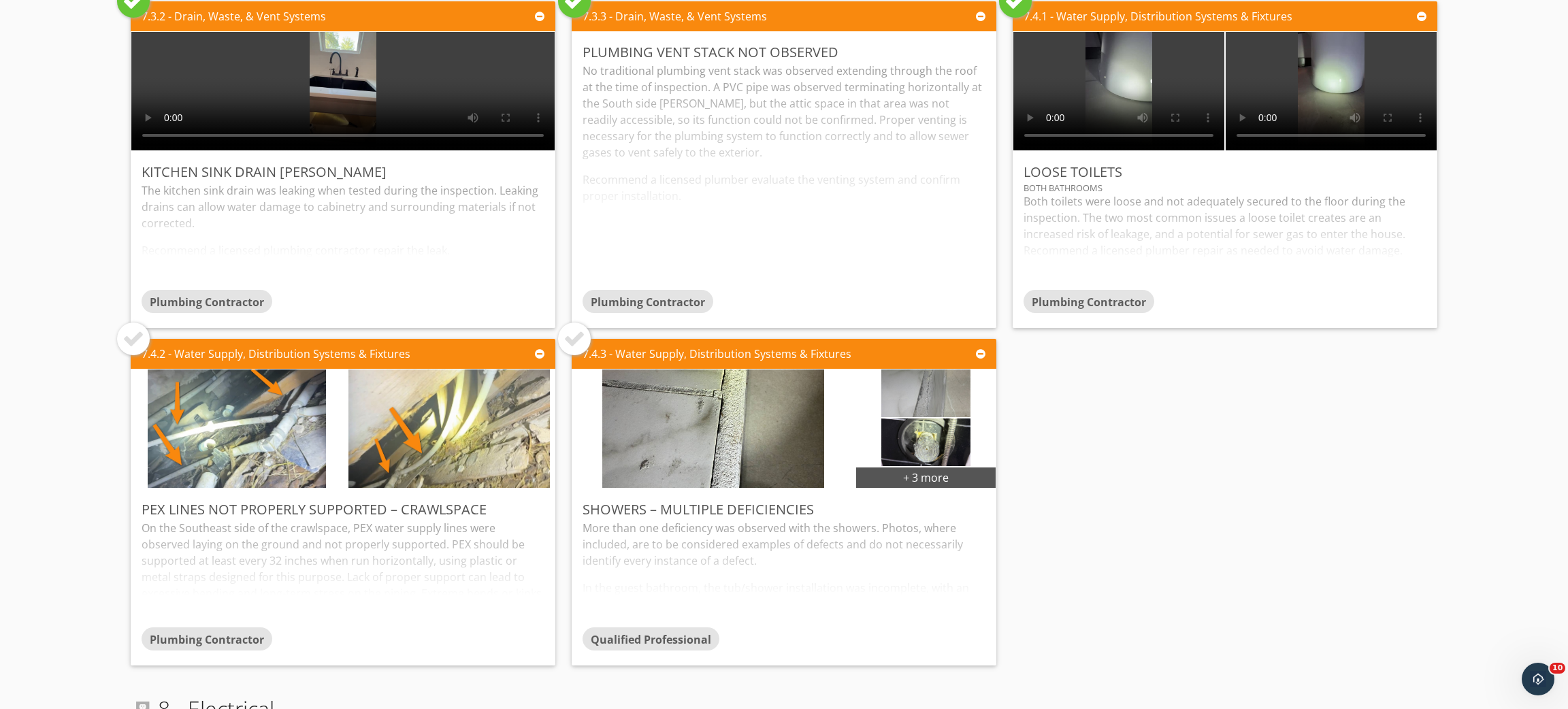
scroll to position [2532, 0]
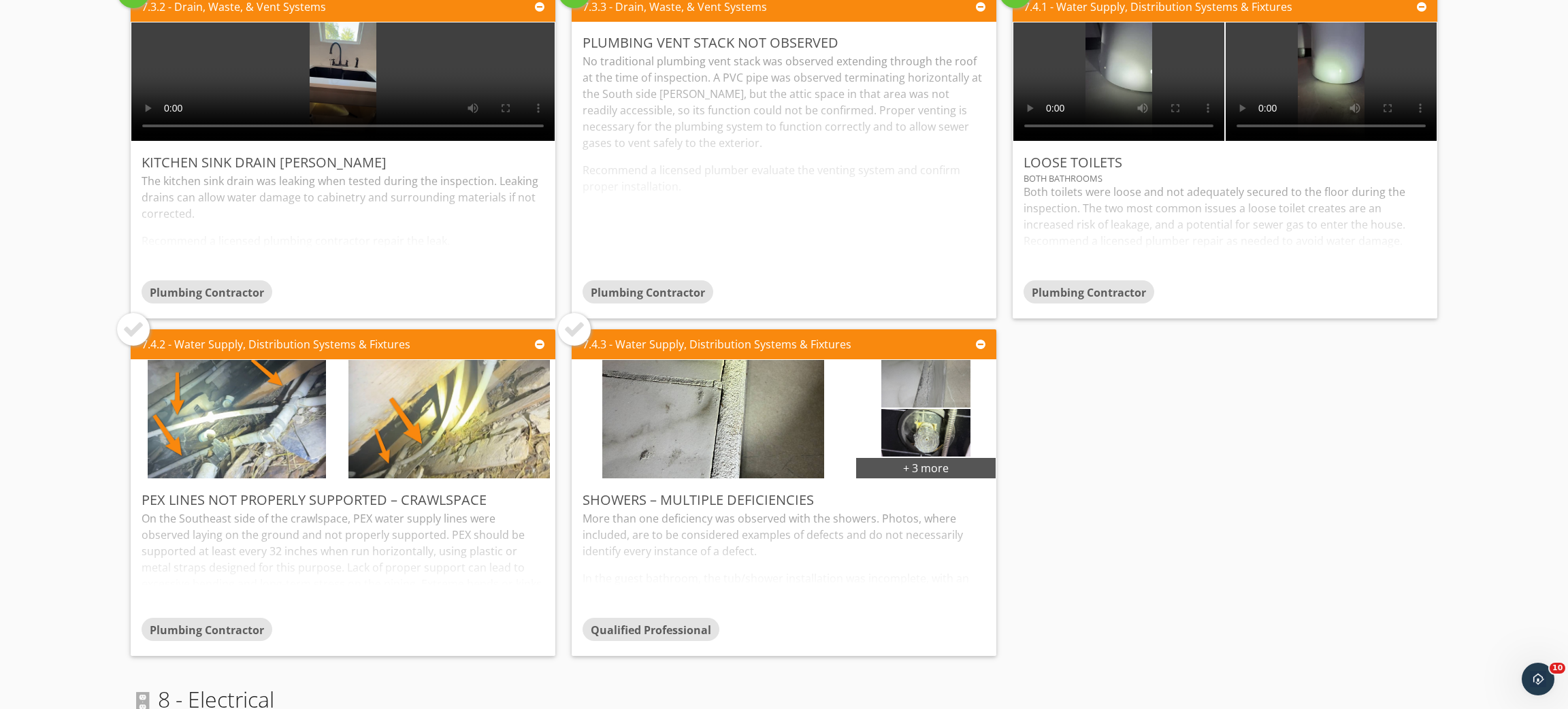
click at [136, 334] on div at bounding box center [133, 329] width 22 height 22
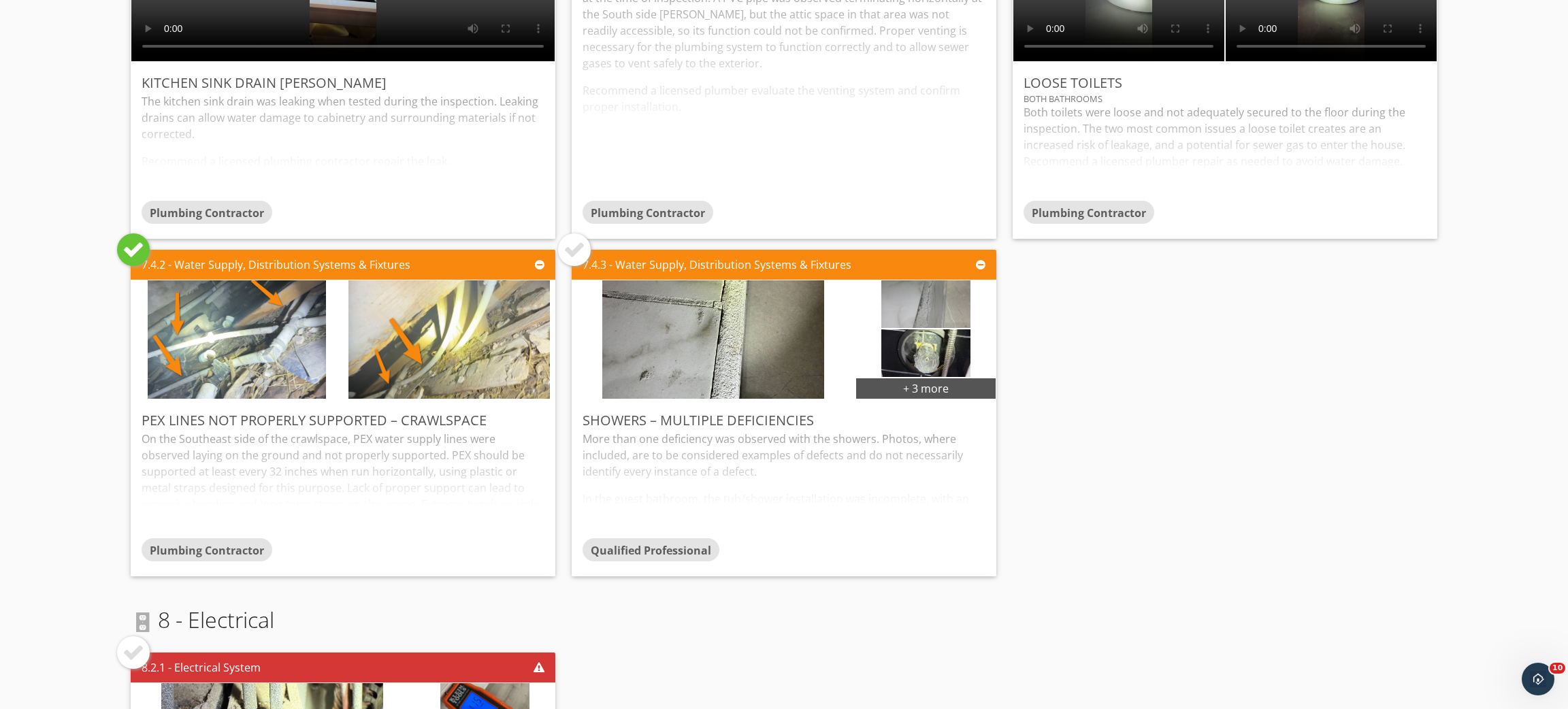
scroll to position [2645, 0]
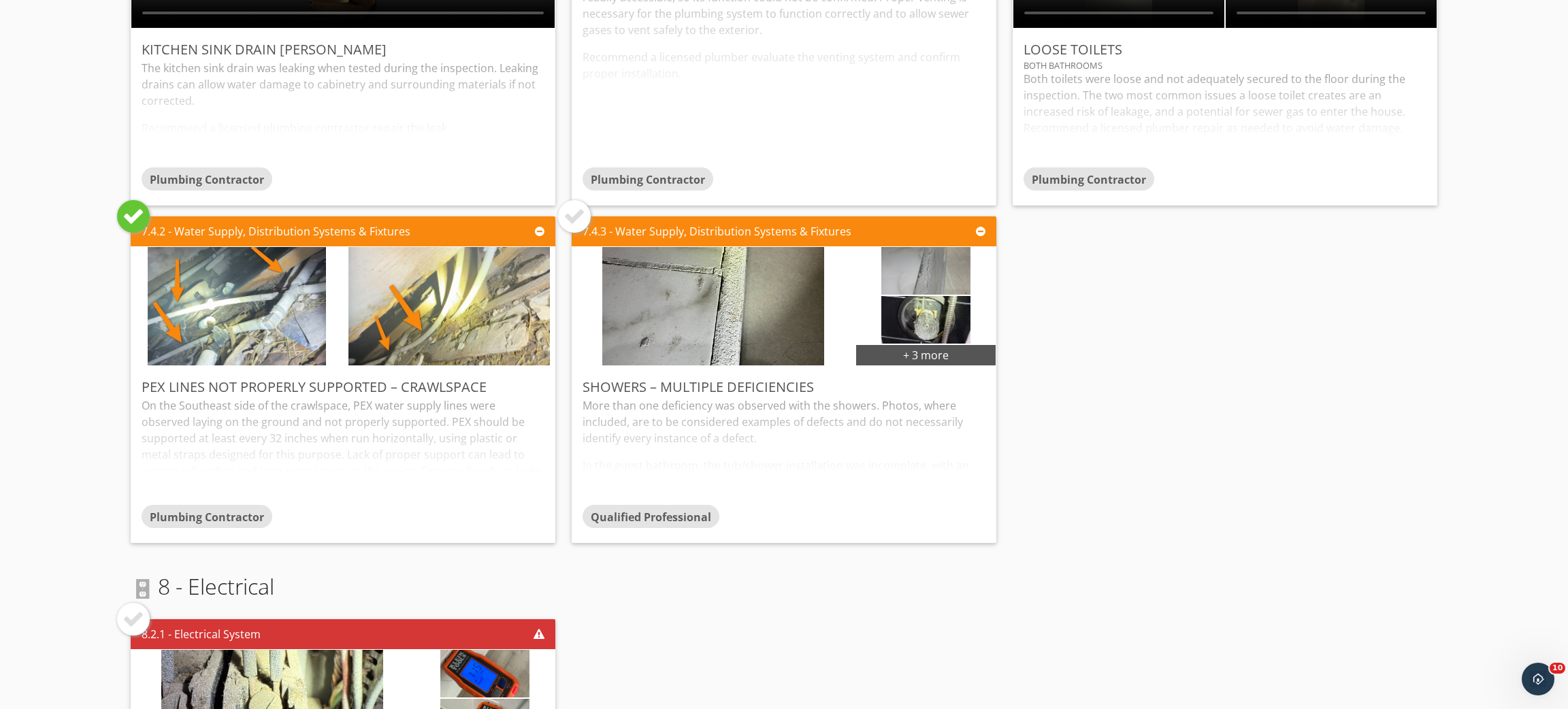
click at [568, 219] on div at bounding box center [574, 216] width 22 height 22
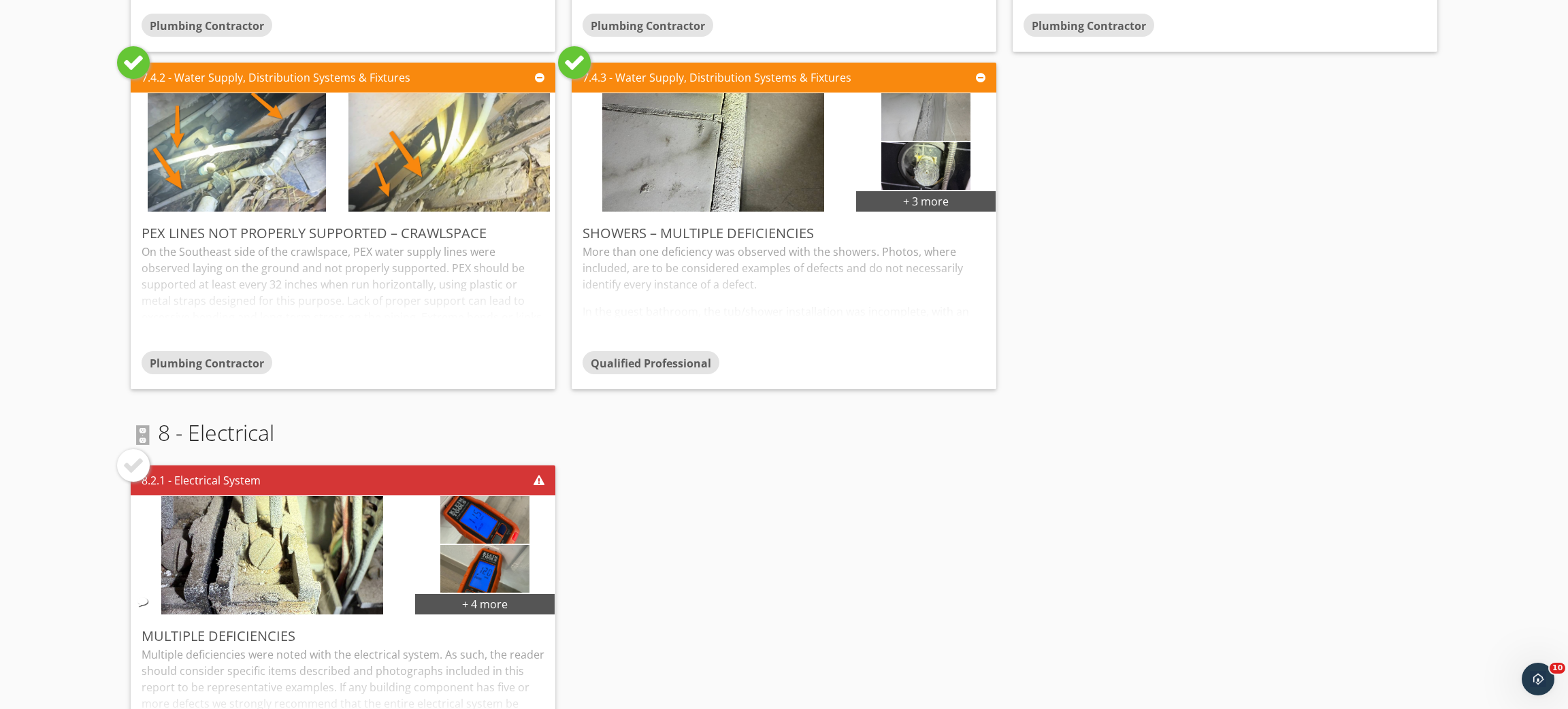
scroll to position [2802, 0]
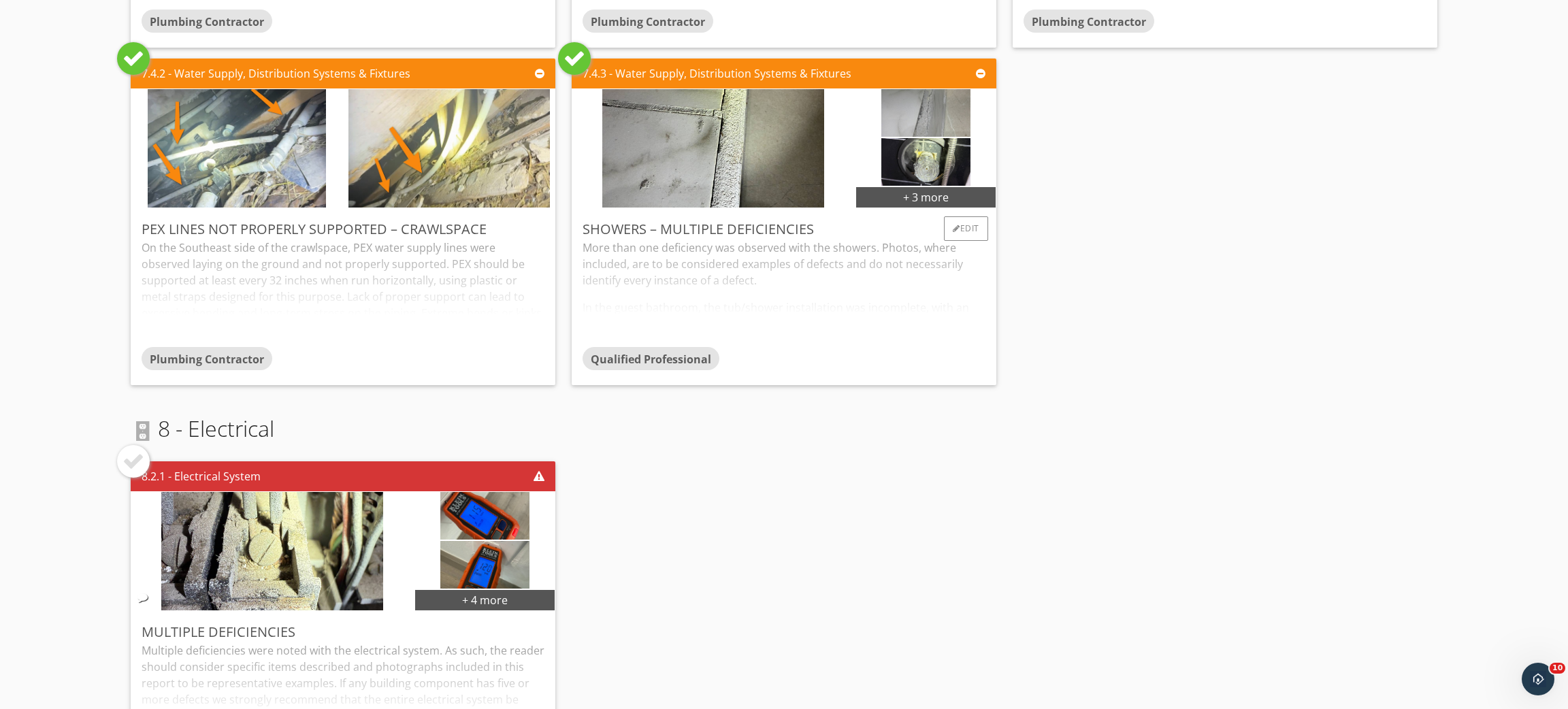
click at [766, 264] on div "More than one deficiency was observed with the showers. Photos, where included,…" at bounding box center [784, 293] width 403 height 107
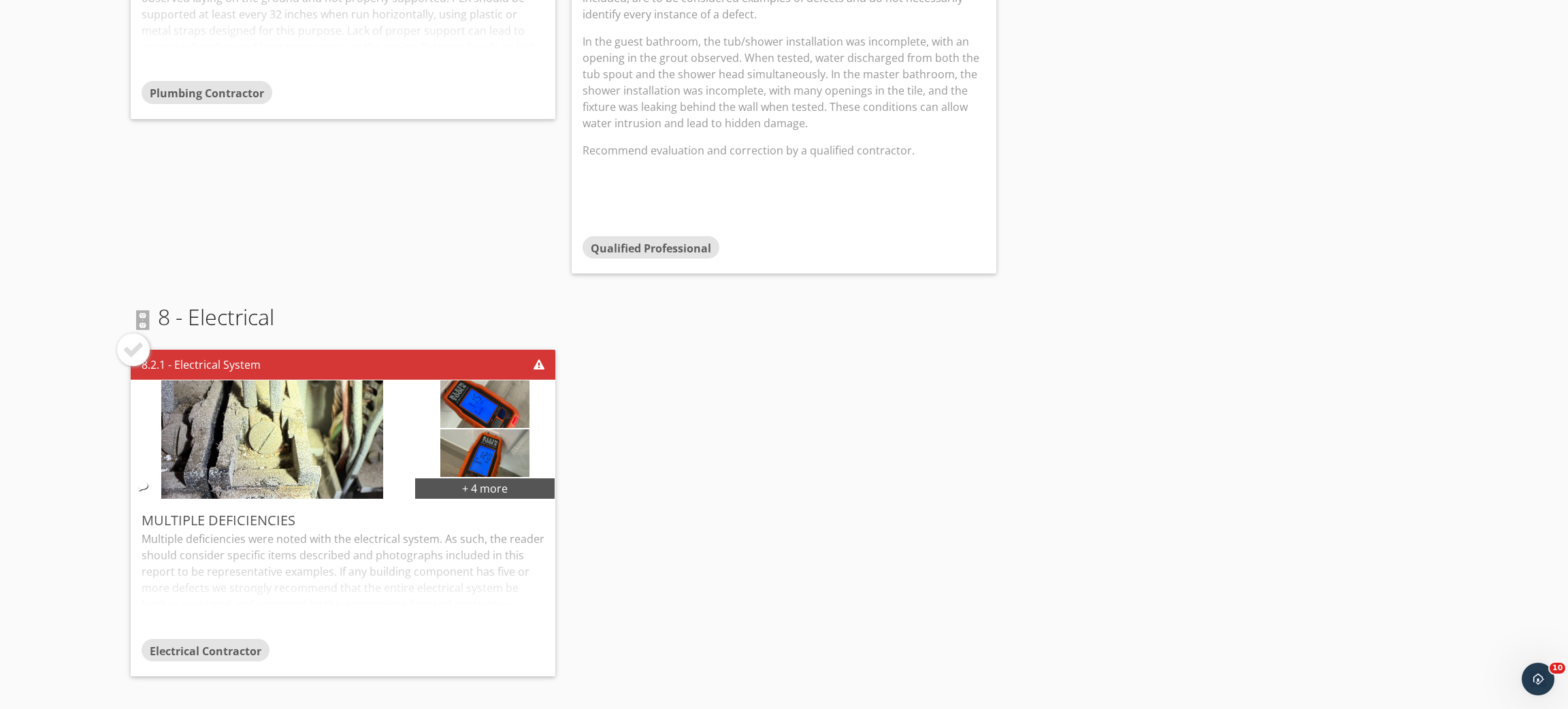
scroll to position [3078, 0]
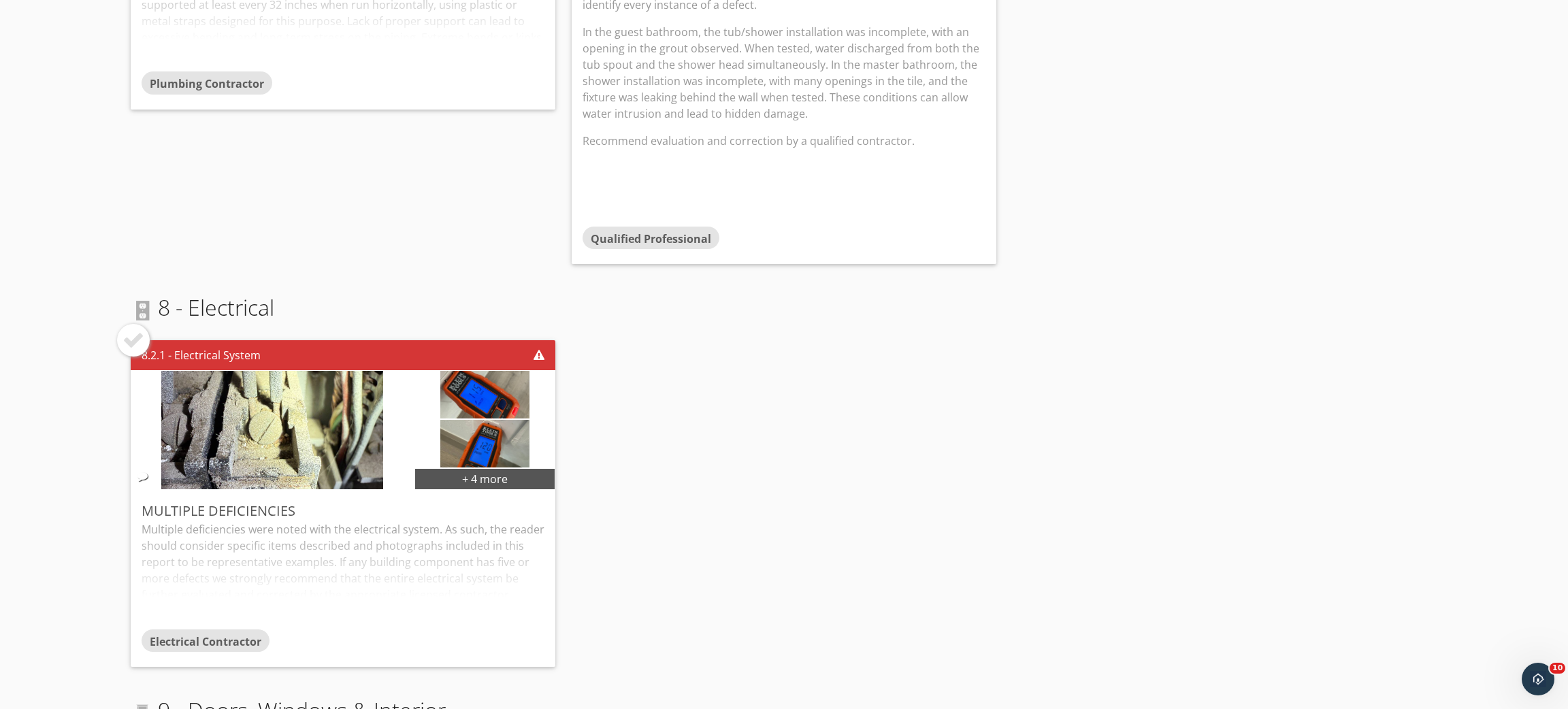
click at [138, 345] on div at bounding box center [133, 340] width 22 height 22
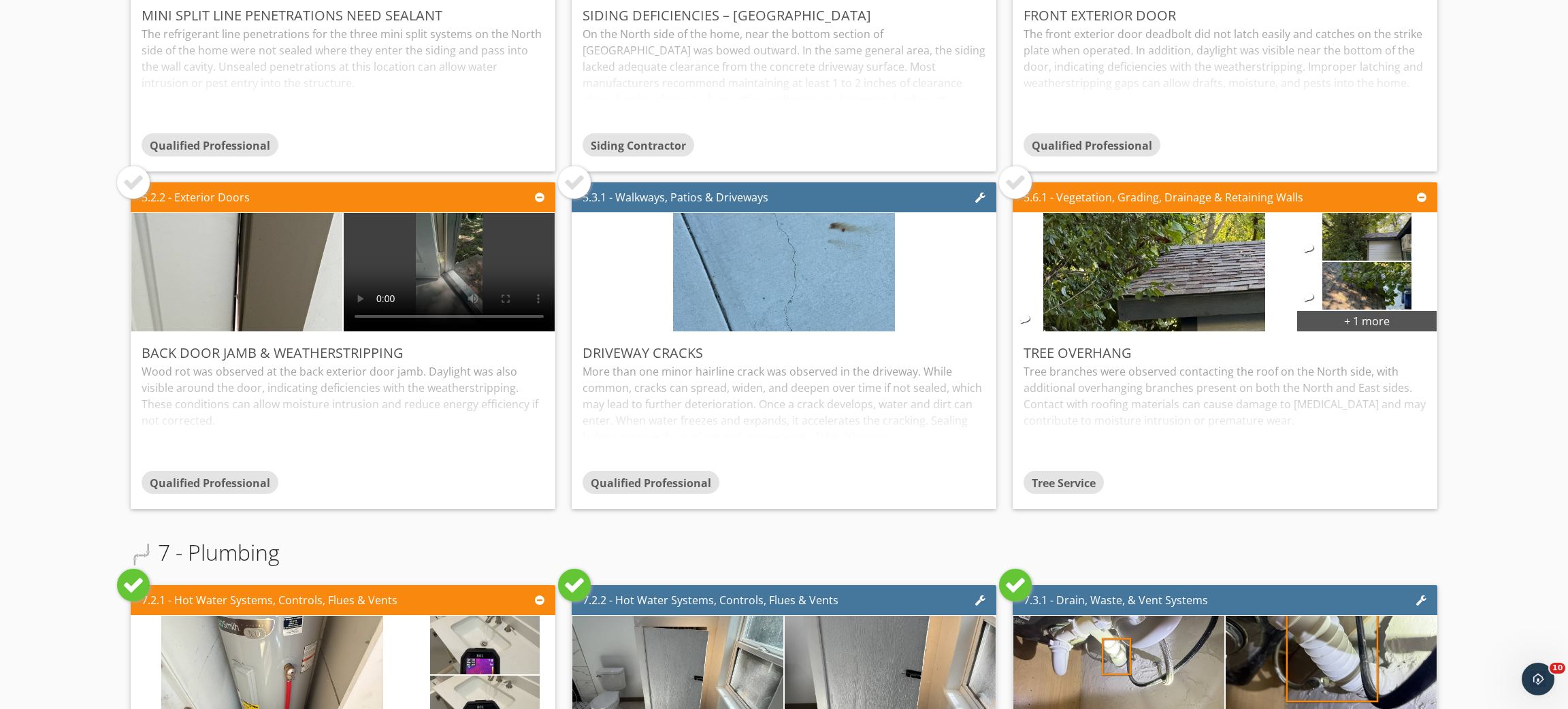
scroll to position [0, 0]
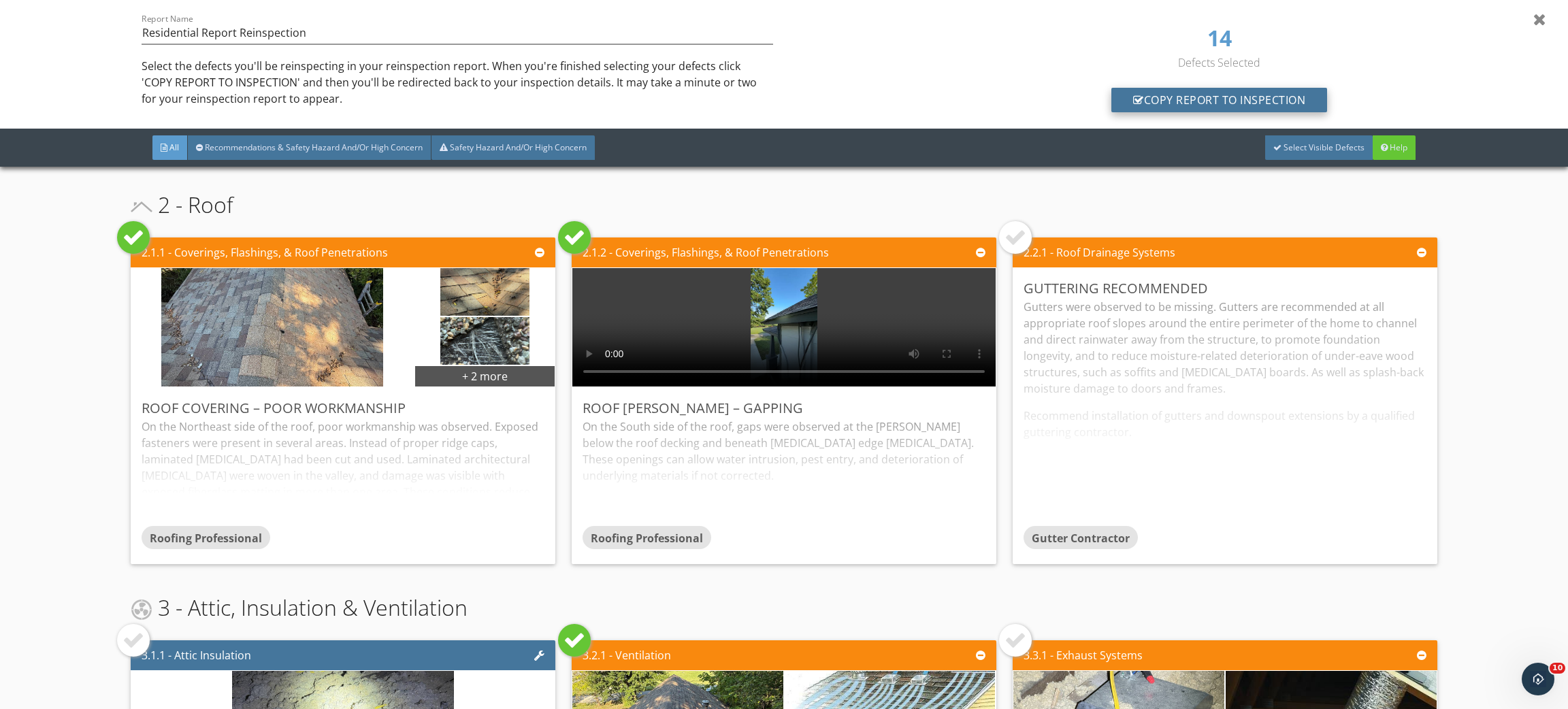
click at [1202, 105] on div "Copy Report To Inspection" at bounding box center [1220, 100] width 216 height 25
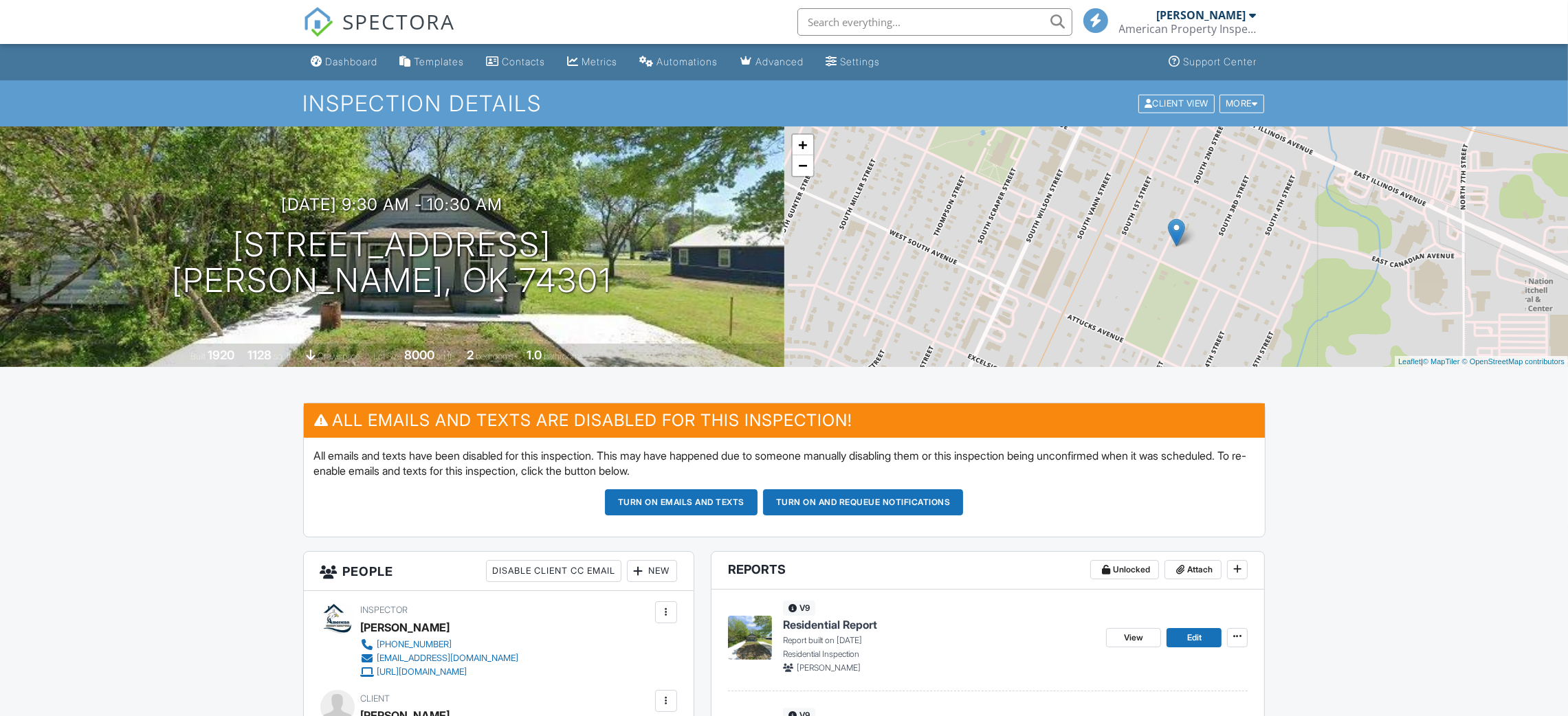
click at [338, 64] on div "Dashboard" at bounding box center [351, 61] width 52 height 12
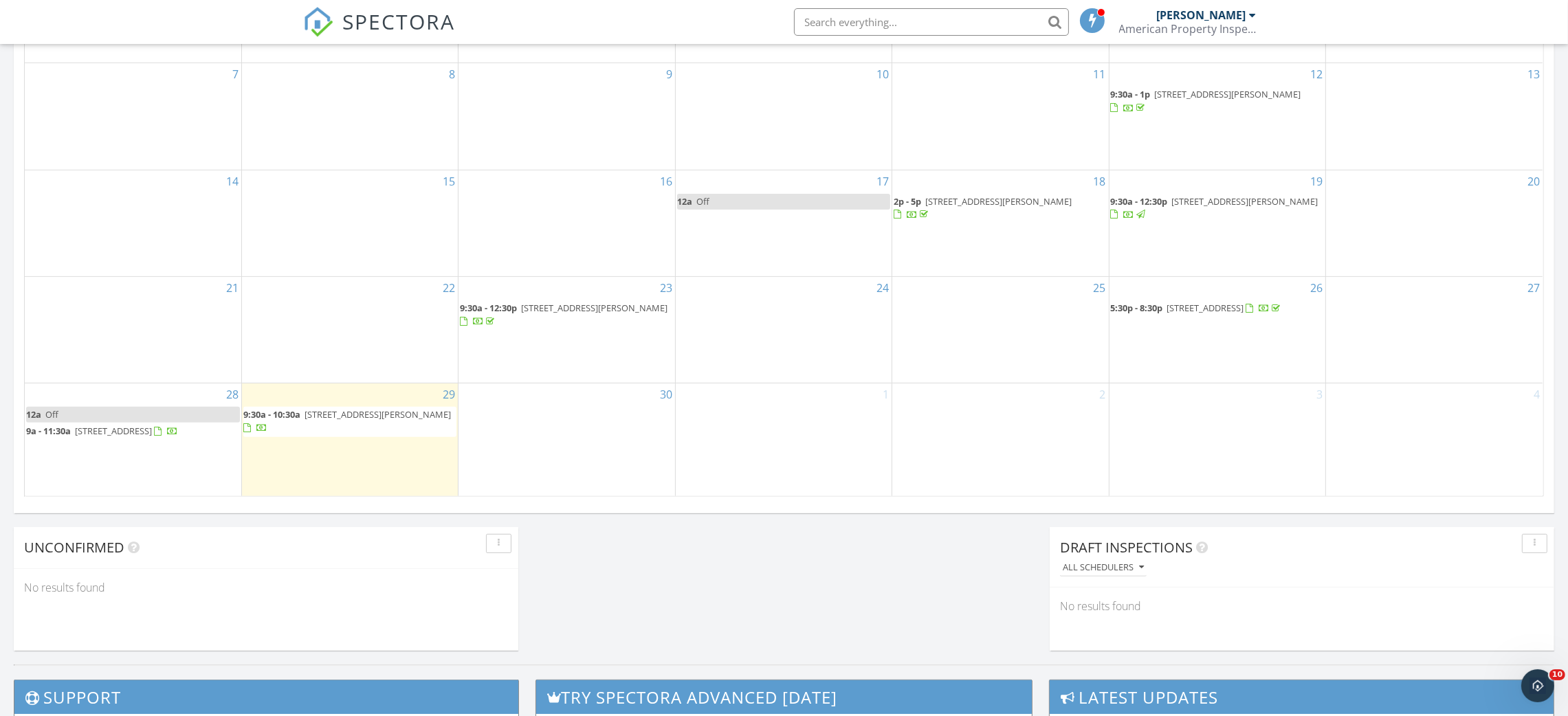
scroll to position [761, 0]
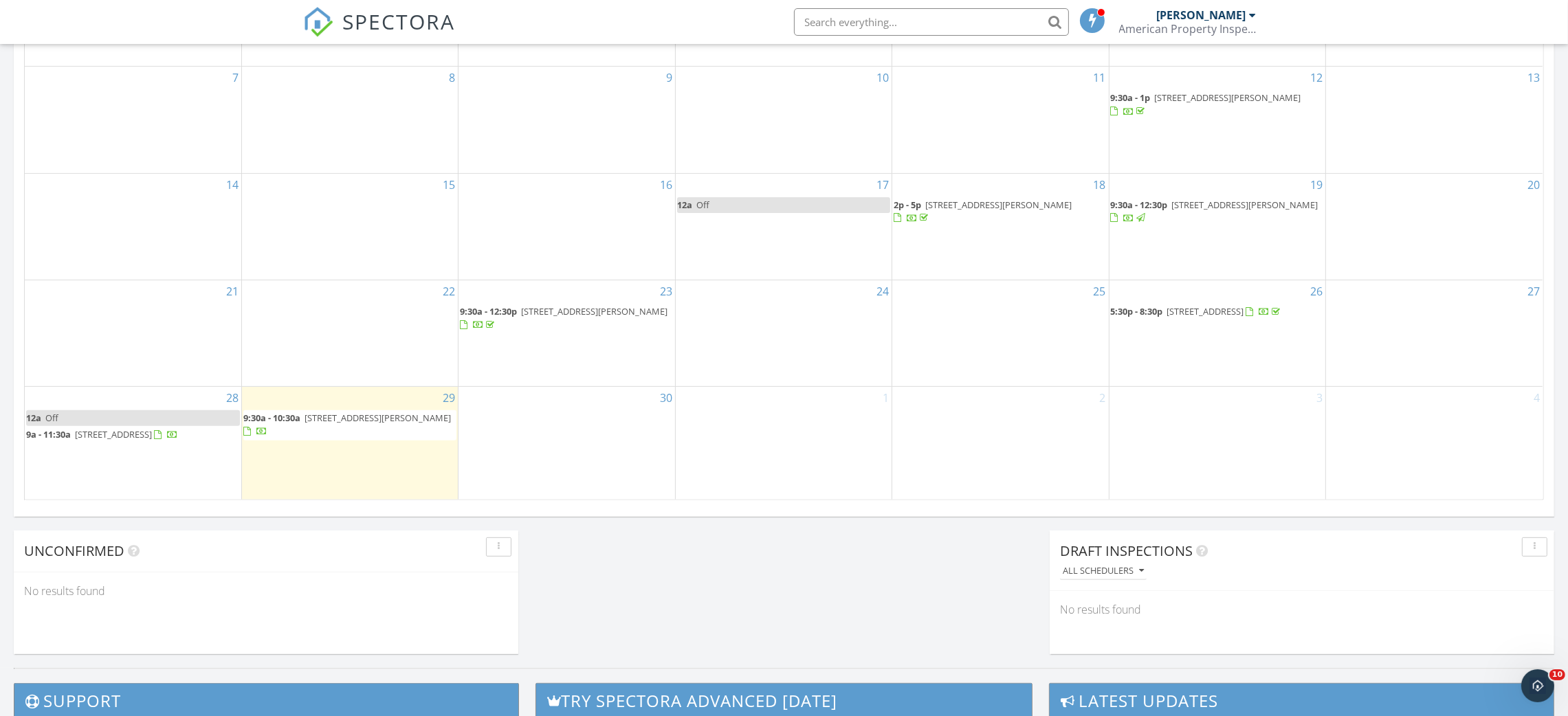
click at [341, 420] on span "[STREET_ADDRESS][PERSON_NAME]" at bounding box center [378, 417] width 146 height 12
